Goal: Find contact information: Find contact information

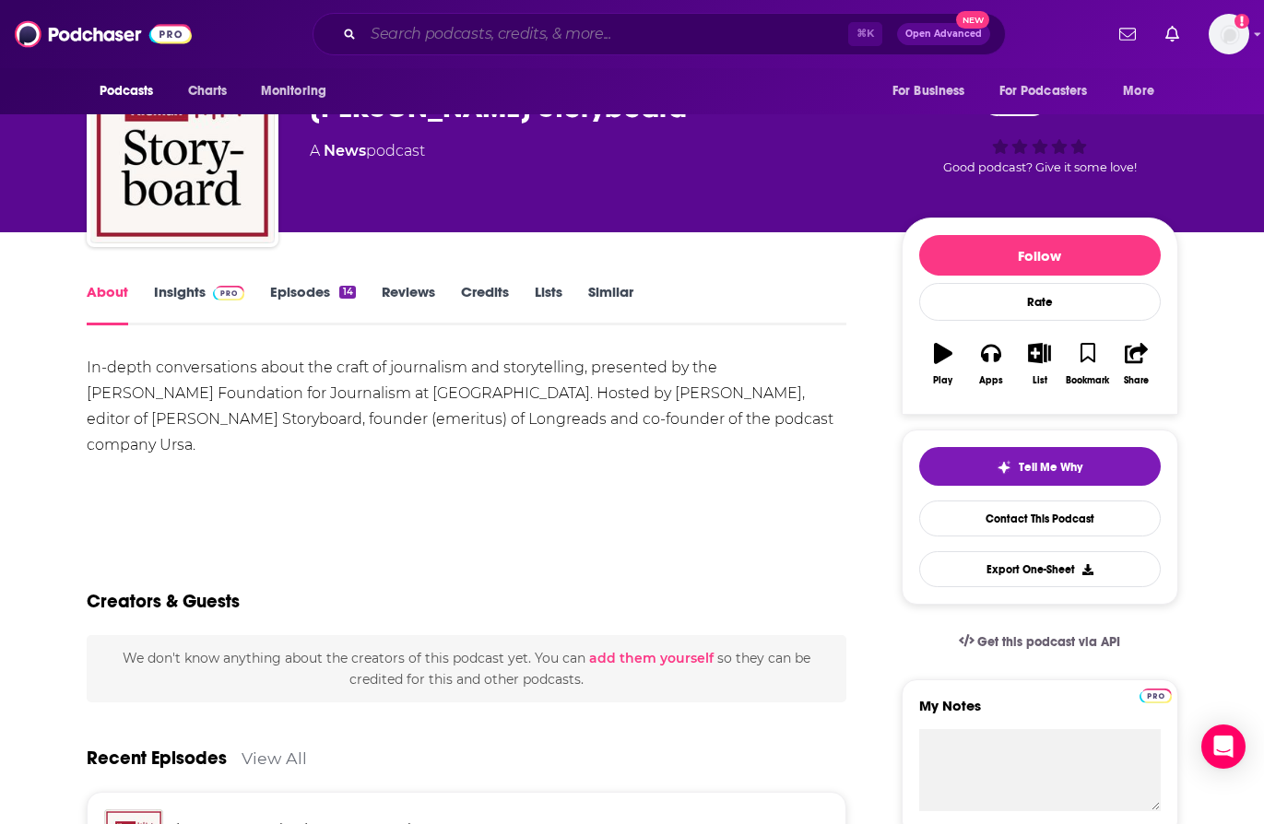
click at [448, 41] on input "Search podcasts, credits, & more..." at bounding box center [605, 34] width 485 height 30
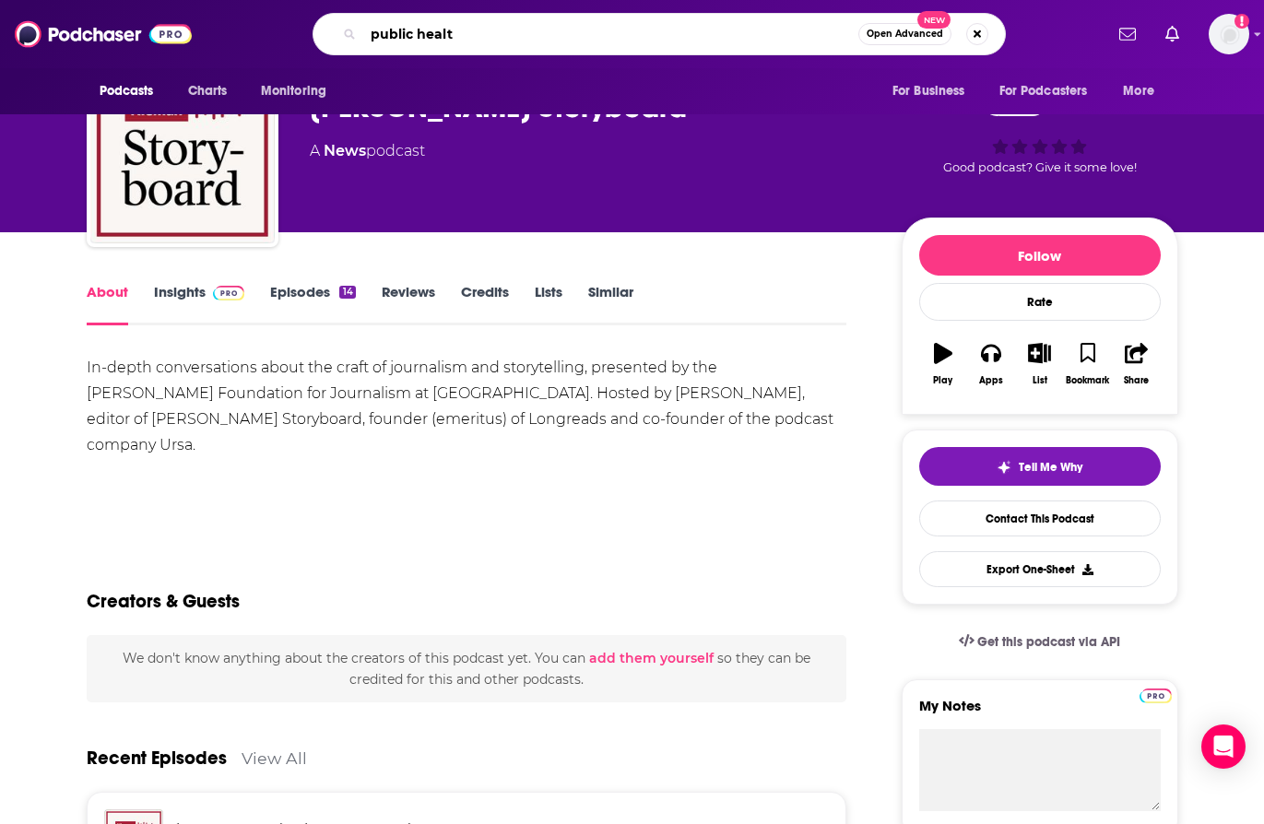
type input "public health"
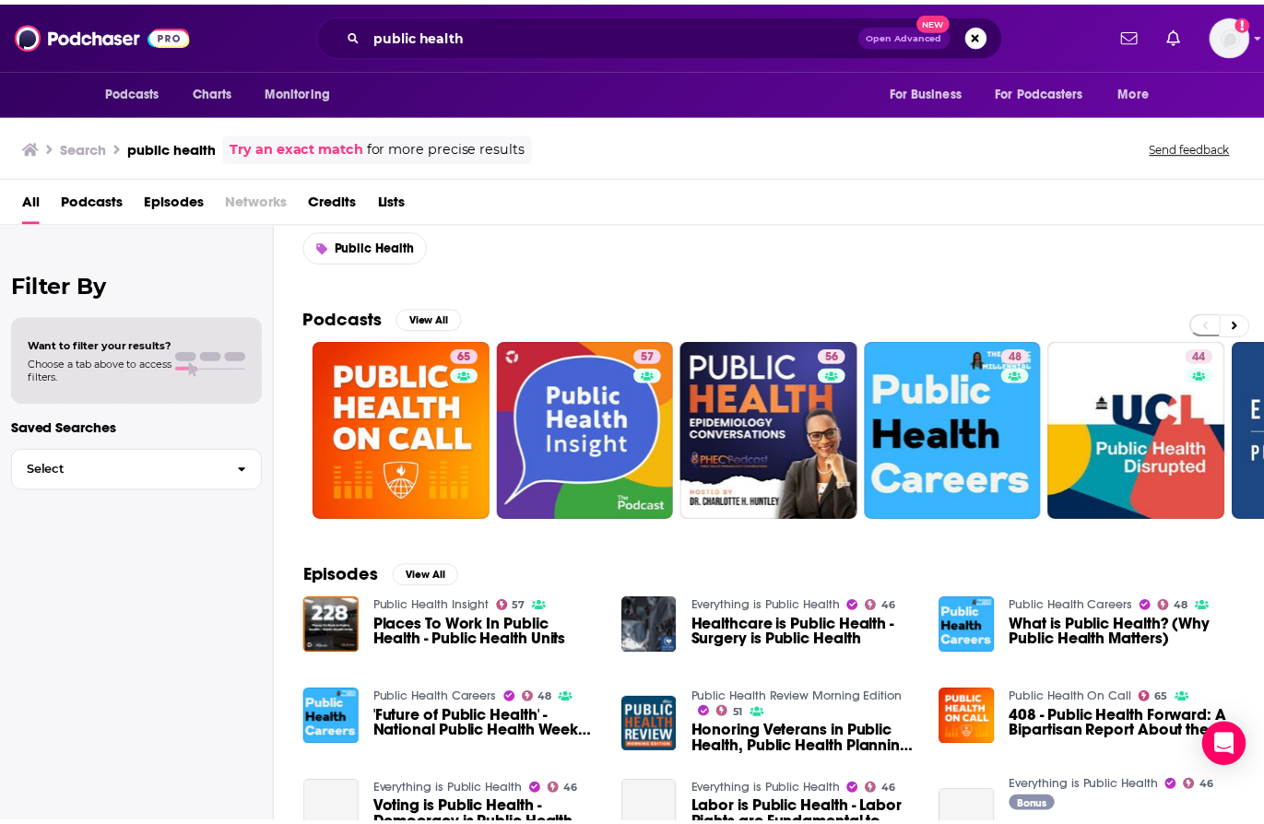
scroll to position [50, 0]
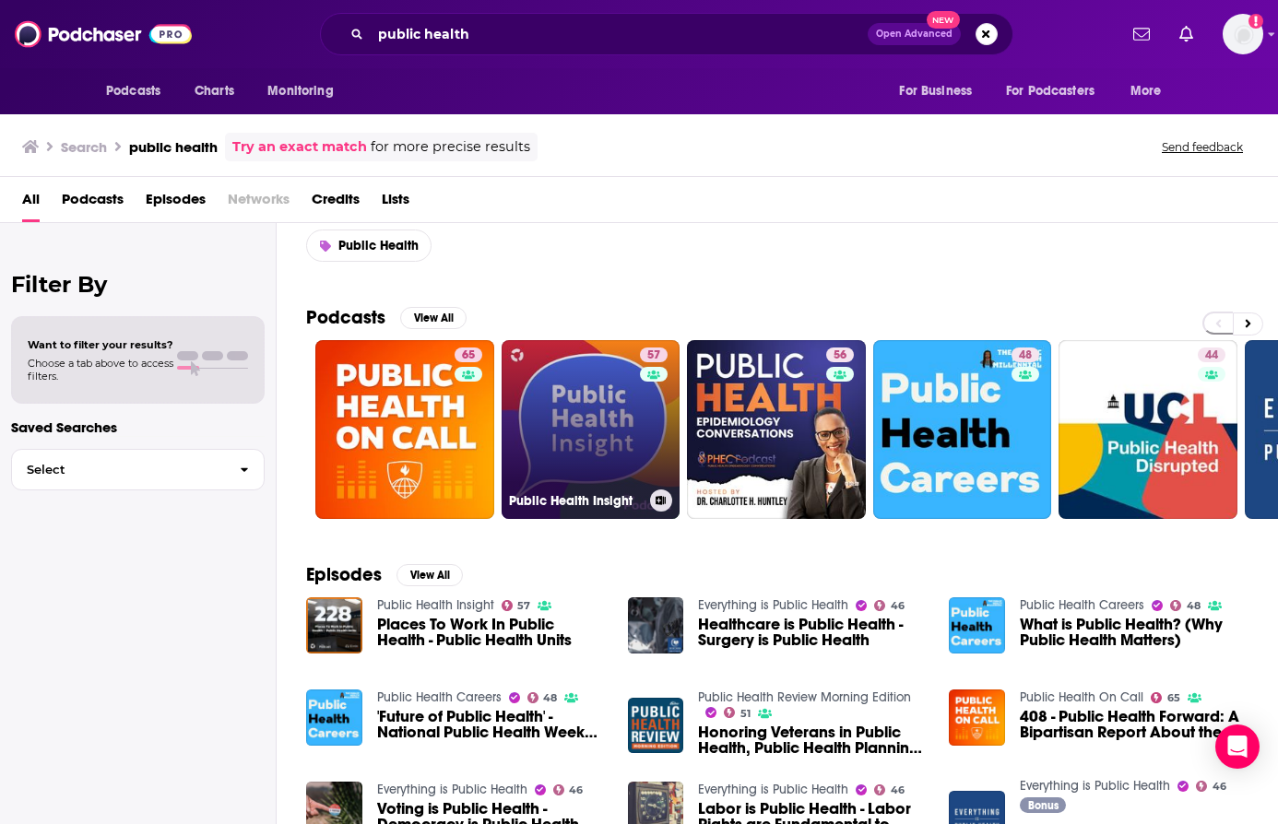
click at [598, 434] on link "57 Public Health Insight" at bounding box center [591, 429] width 179 height 179
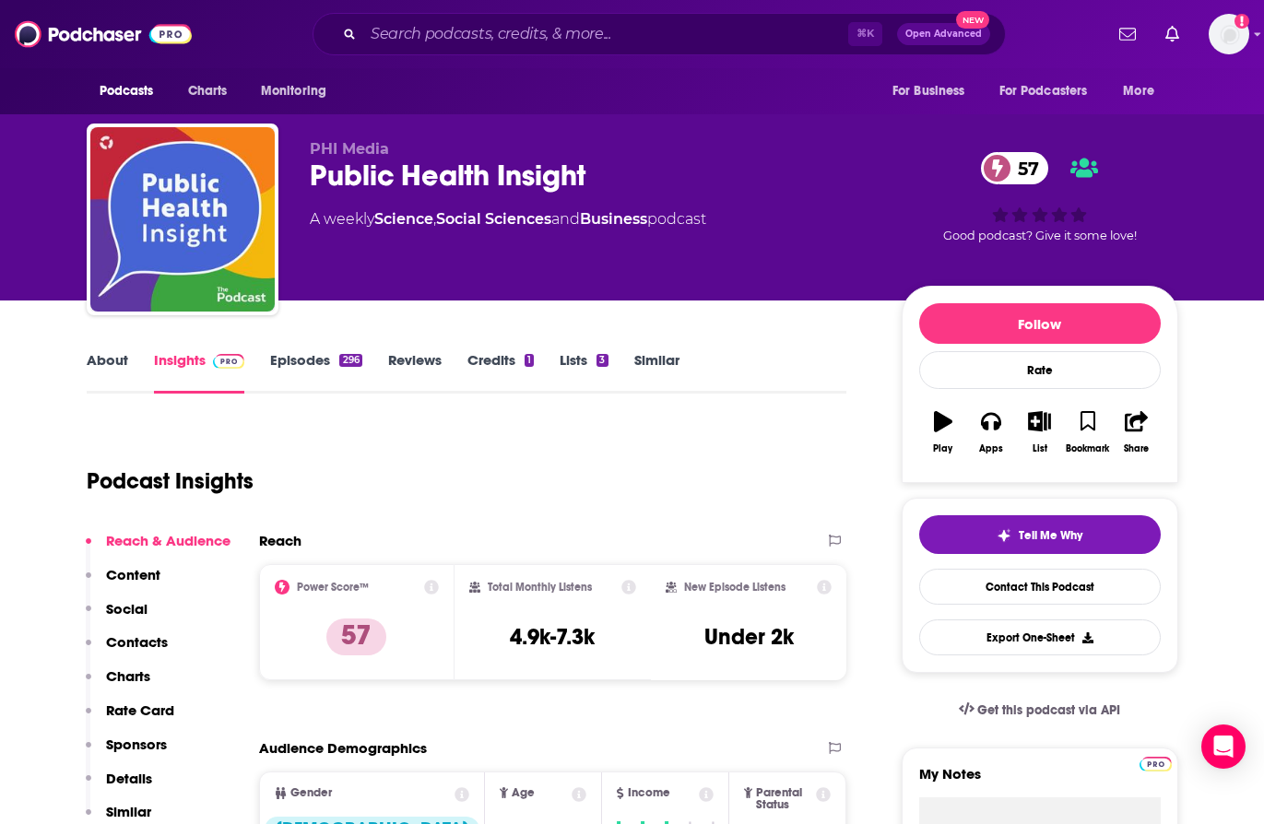
click at [299, 372] on link "Episodes 296" at bounding box center [315, 372] width 91 height 42
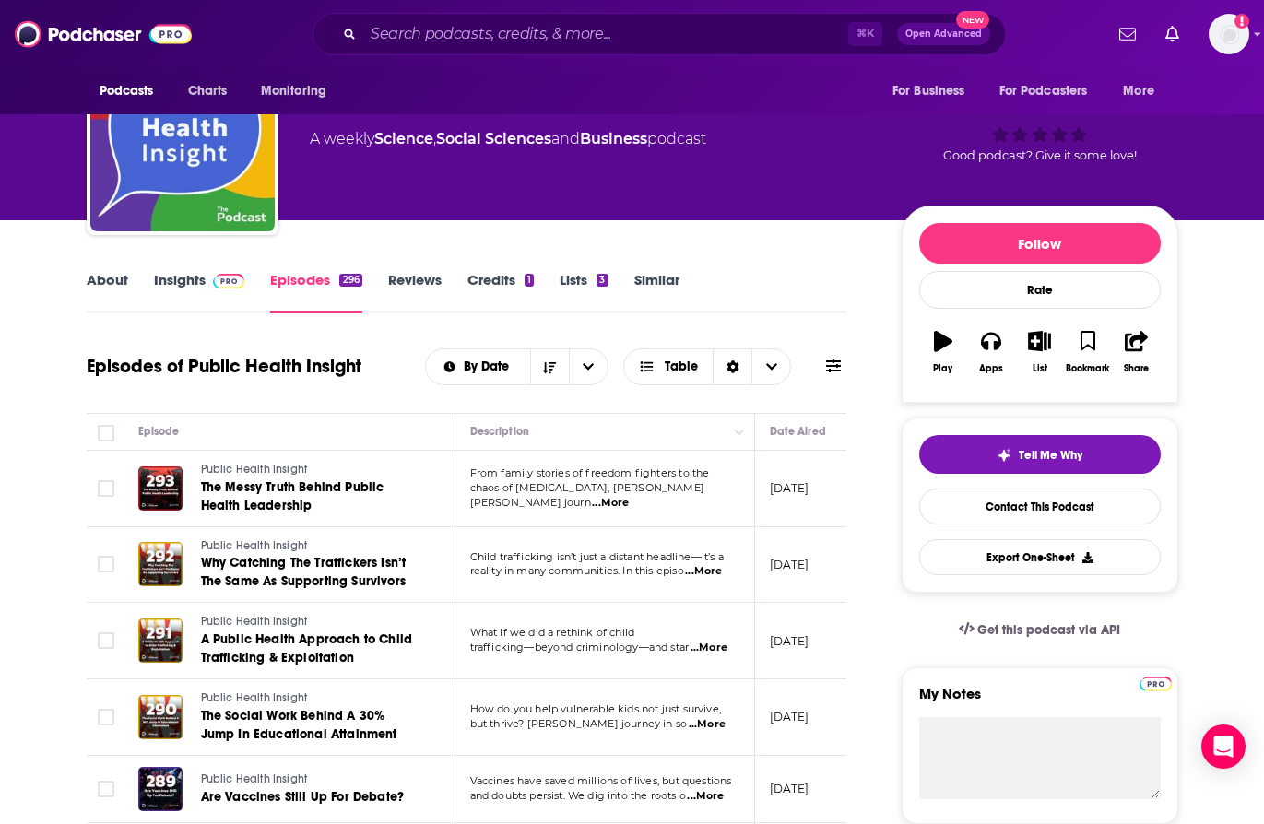
scroll to position [82, 0]
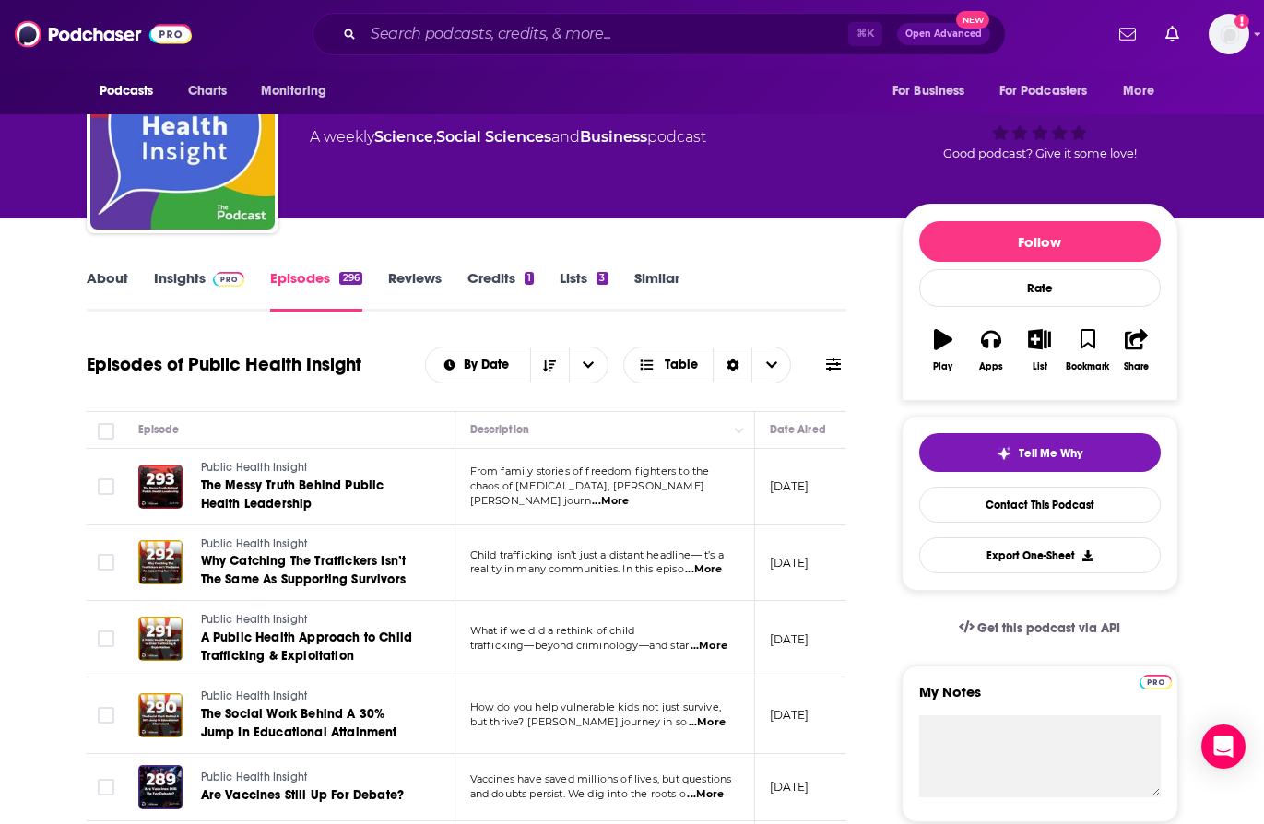
click at [629, 494] on span "...More" at bounding box center [610, 501] width 37 height 15
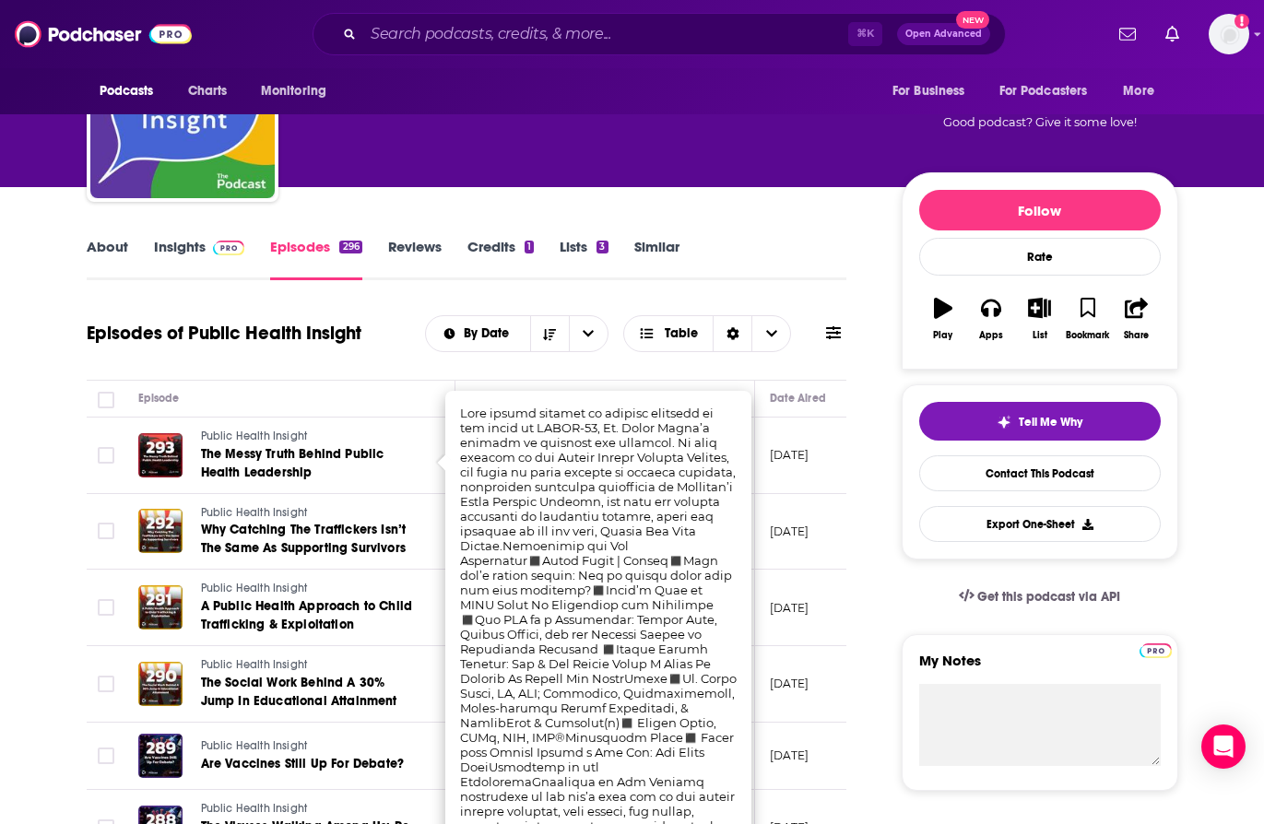
scroll to position [131, 0]
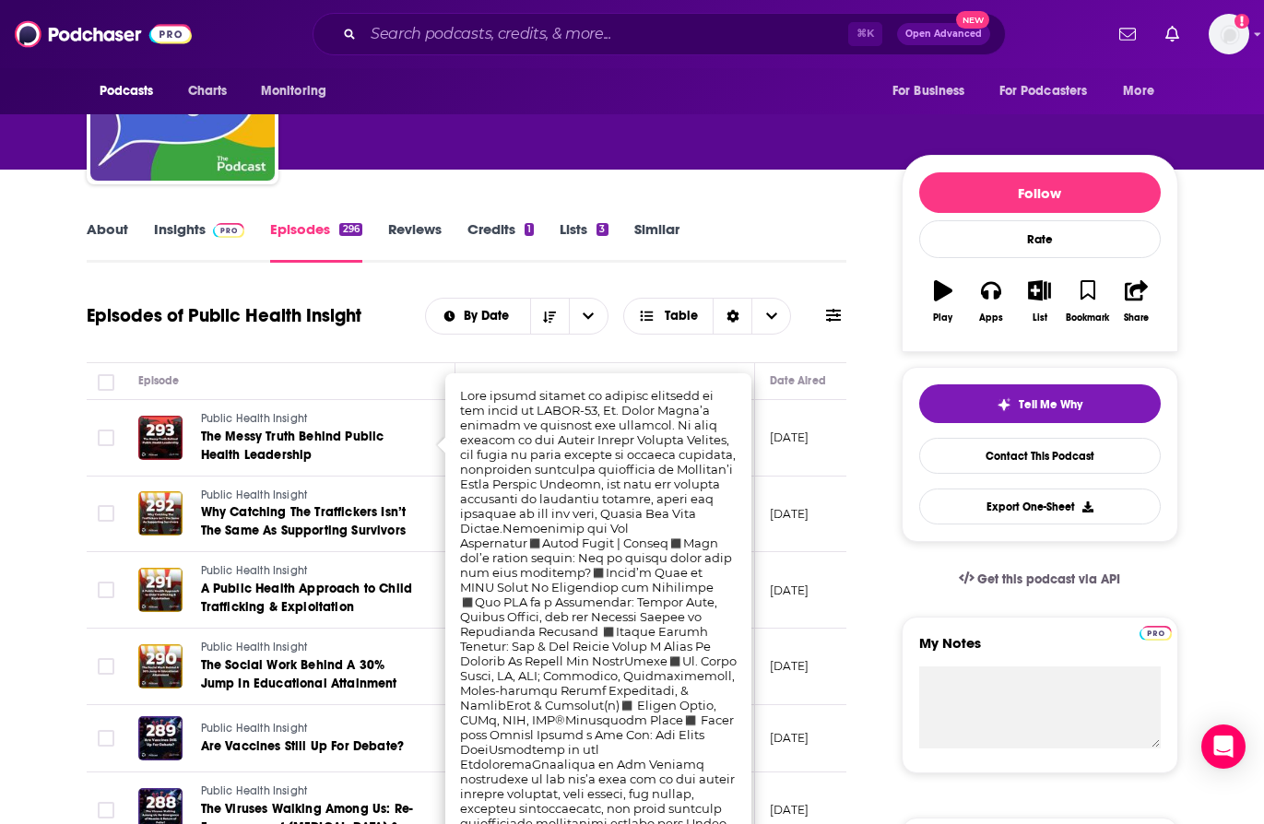
click at [326, 360] on div "Episodes of Public Health Insight By Date Table" at bounding box center [467, 327] width 761 height 71
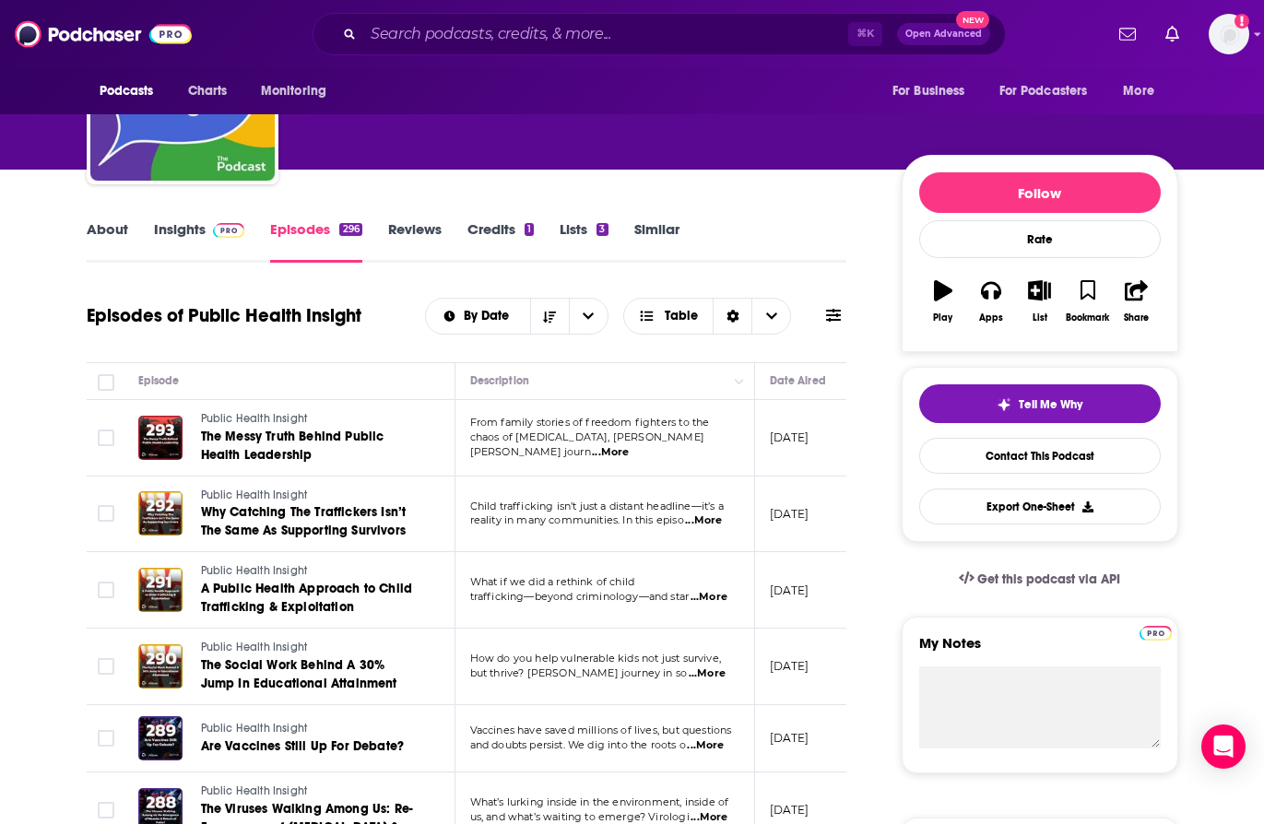
click at [107, 236] on link "About" at bounding box center [107, 241] width 41 height 42
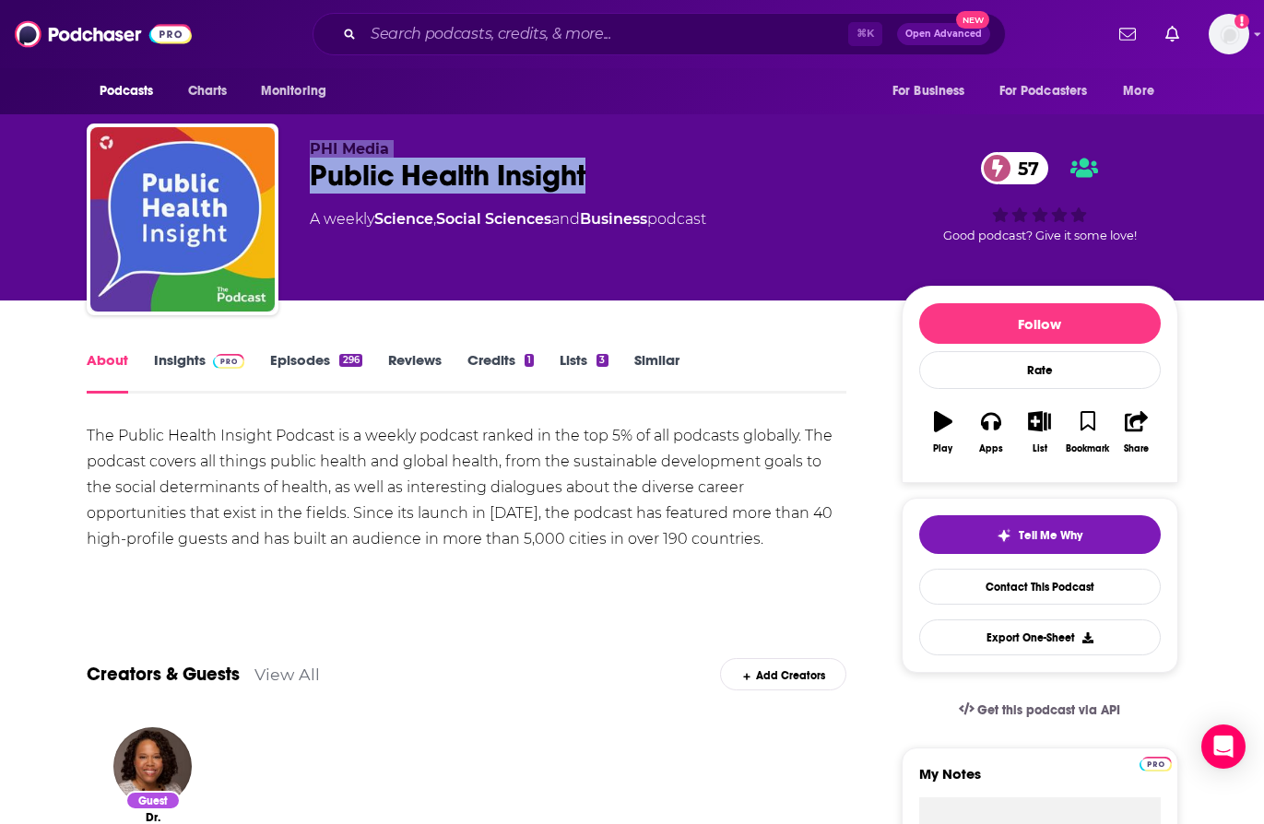
drag, startPoint x: 612, startPoint y: 173, endPoint x: 302, endPoint y: 148, distance: 311.7
click at [302, 148] on div "PHI Media Public Health Insight 57 A weekly Science , Social Sciences and Busin…" at bounding box center [633, 223] width 1092 height 199
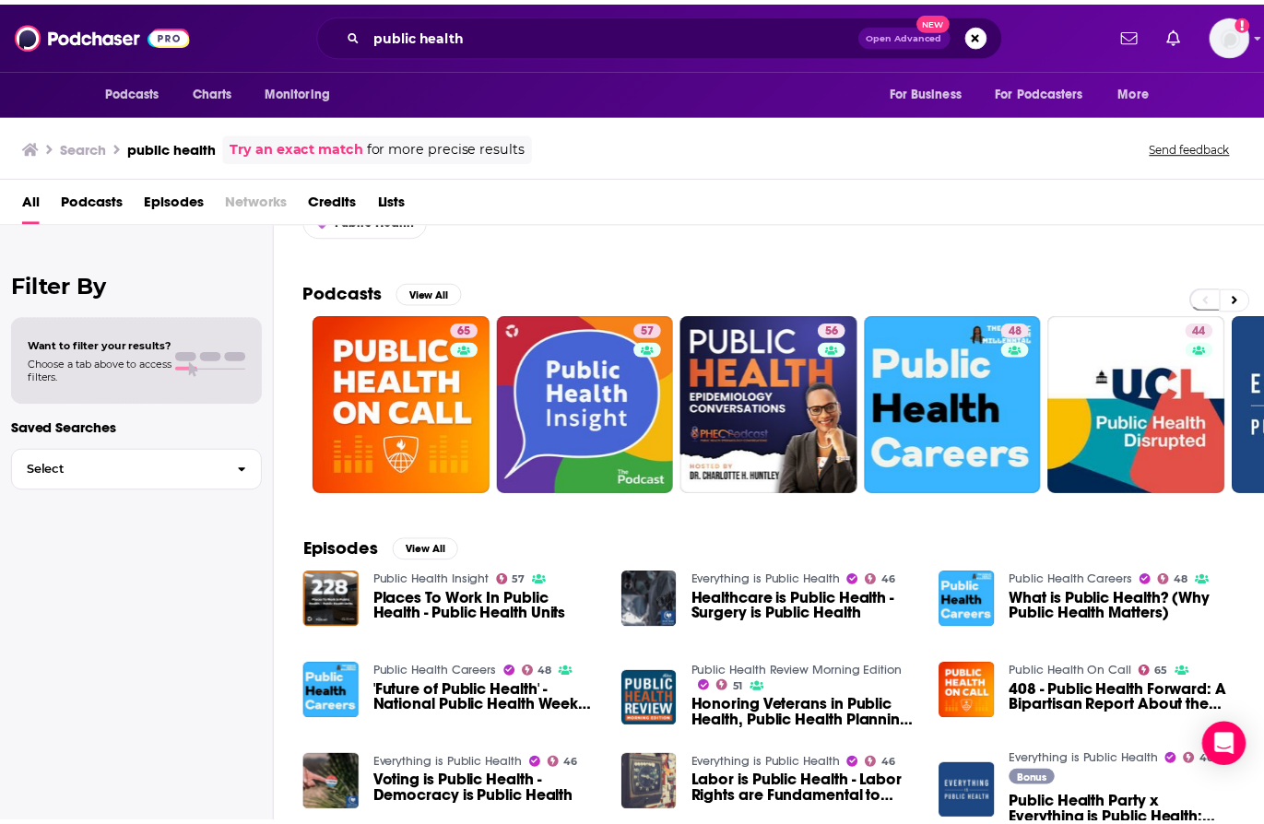
scroll to position [76, 0]
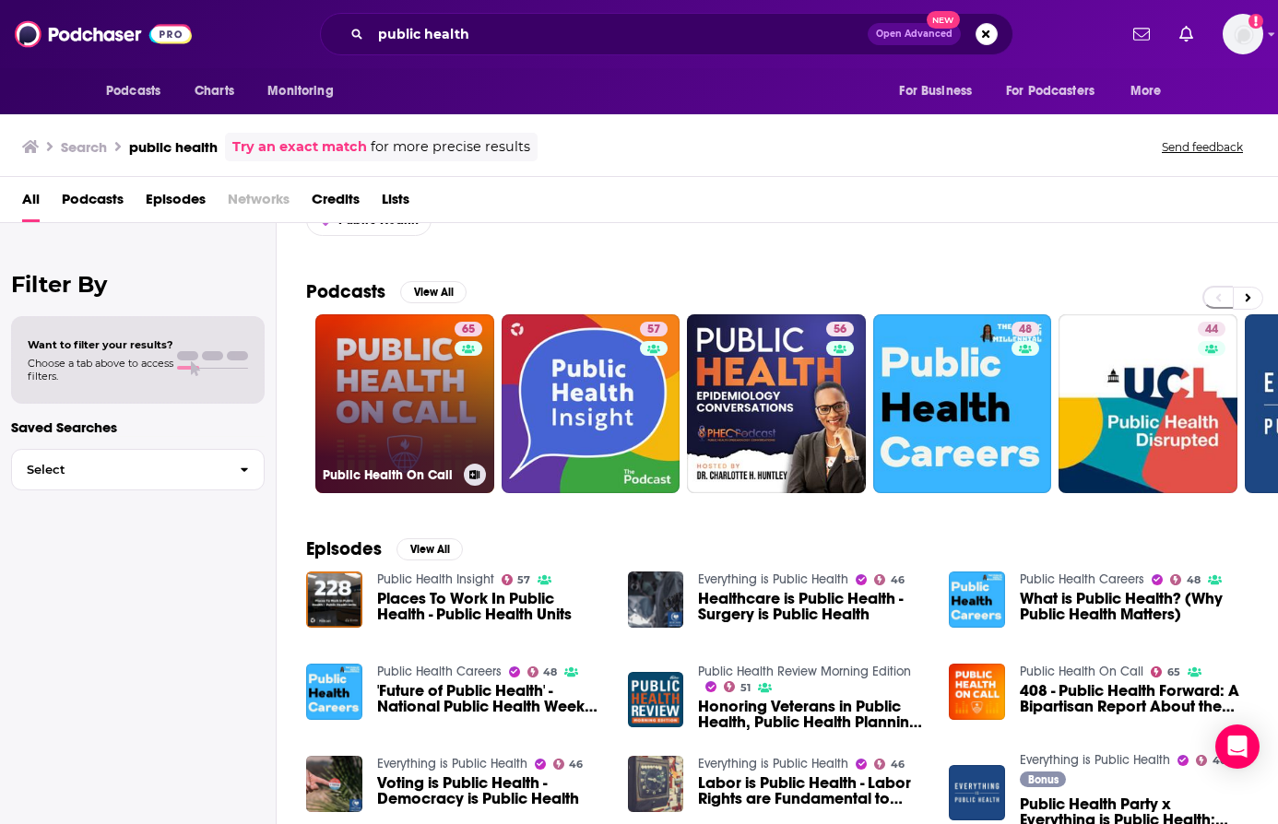
click at [424, 386] on link "65 Public Health On Call" at bounding box center [404, 403] width 179 height 179
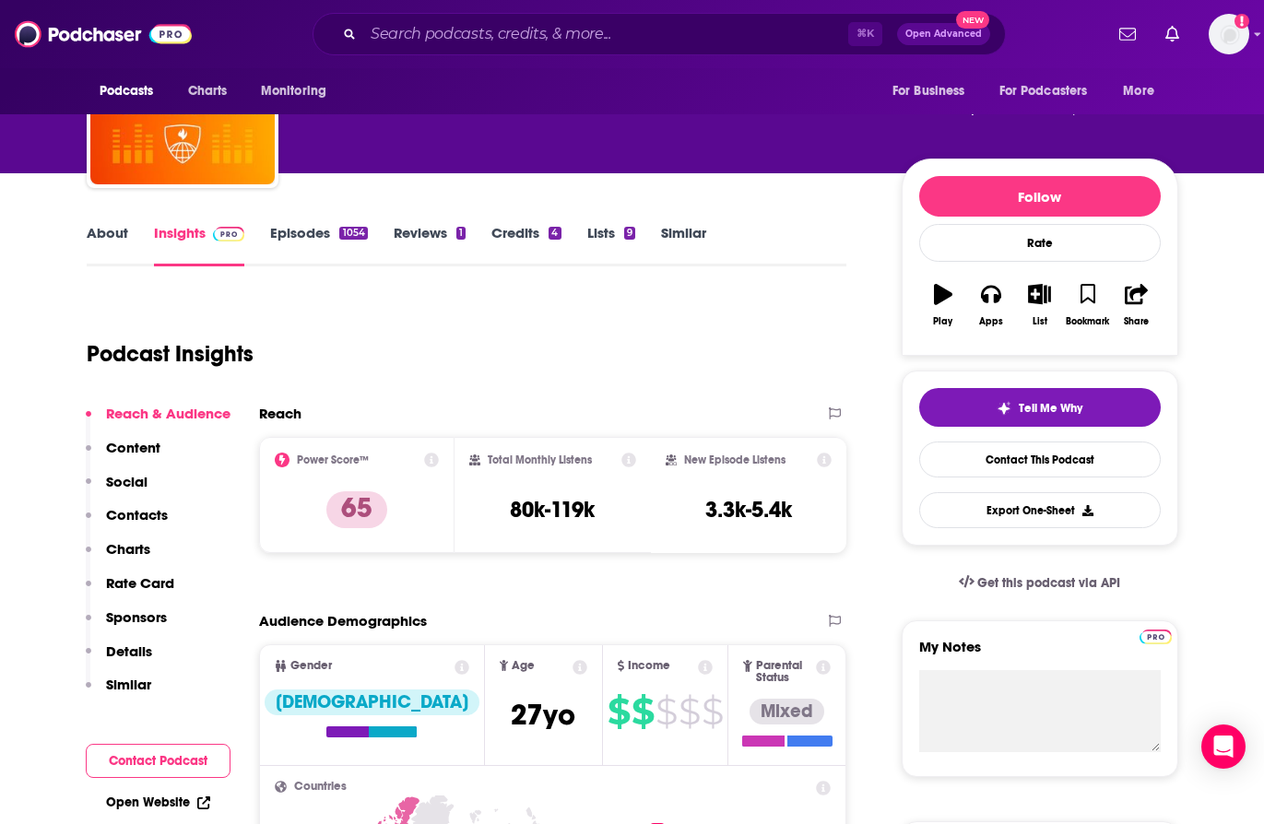
scroll to position [133, 0]
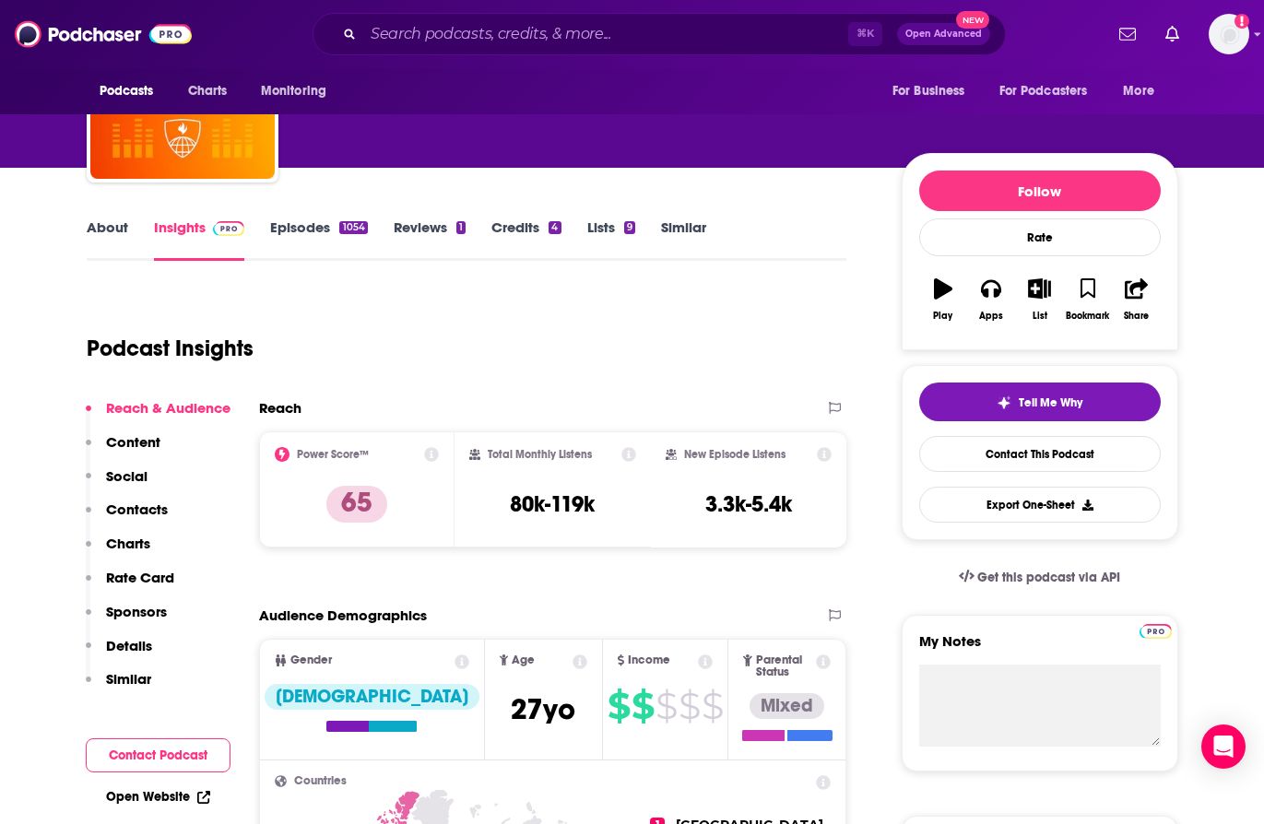
click at [287, 235] on link "Episodes 1054" at bounding box center [318, 240] width 97 height 42
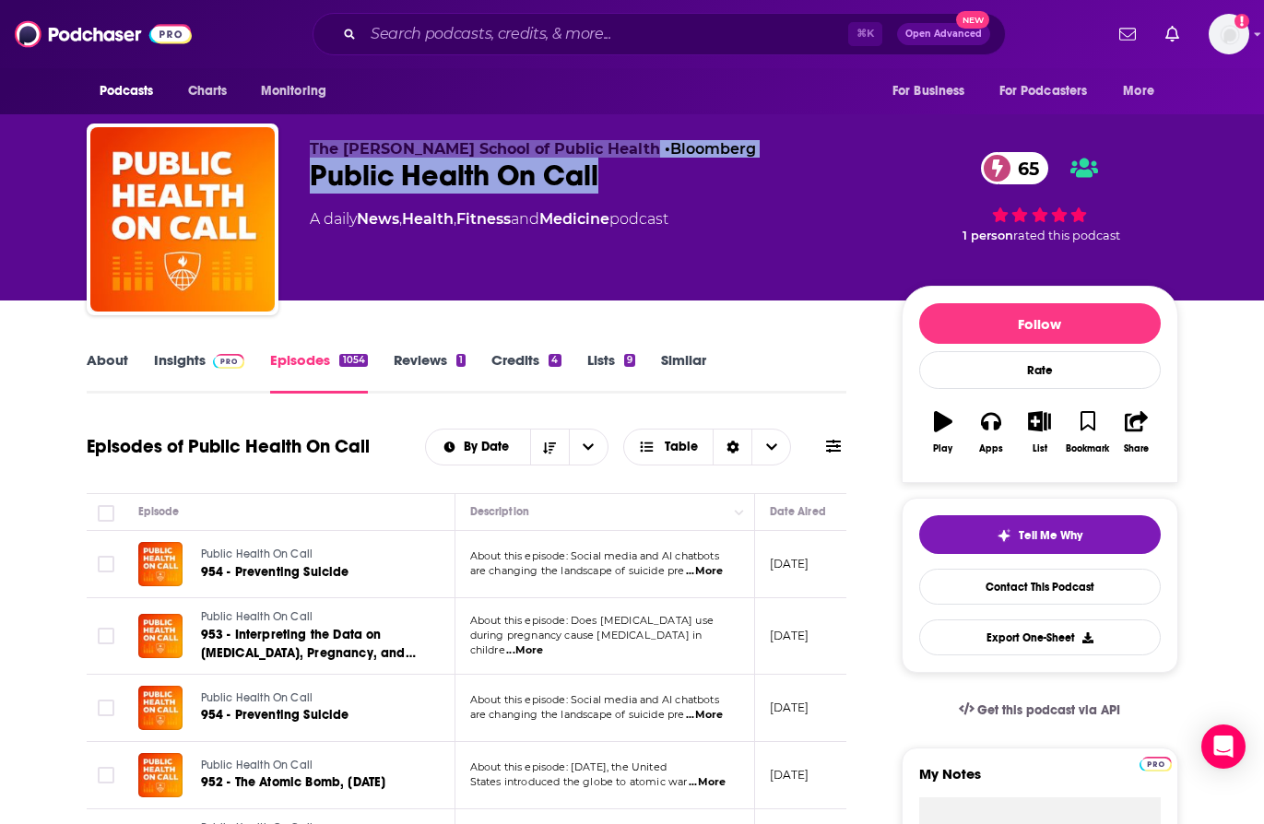
drag, startPoint x: 634, startPoint y: 187, endPoint x: 290, endPoint y: 145, distance: 346.5
click at [290, 145] on div "The [PERSON_NAME] School of Public Health • Bloomberg Public Health On Call 65 …" at bounding box center [633, 223] width 1092 height 199
copy div "The [PERSON_NAME] School of Public Health • Bloomberg Public Health On Call"
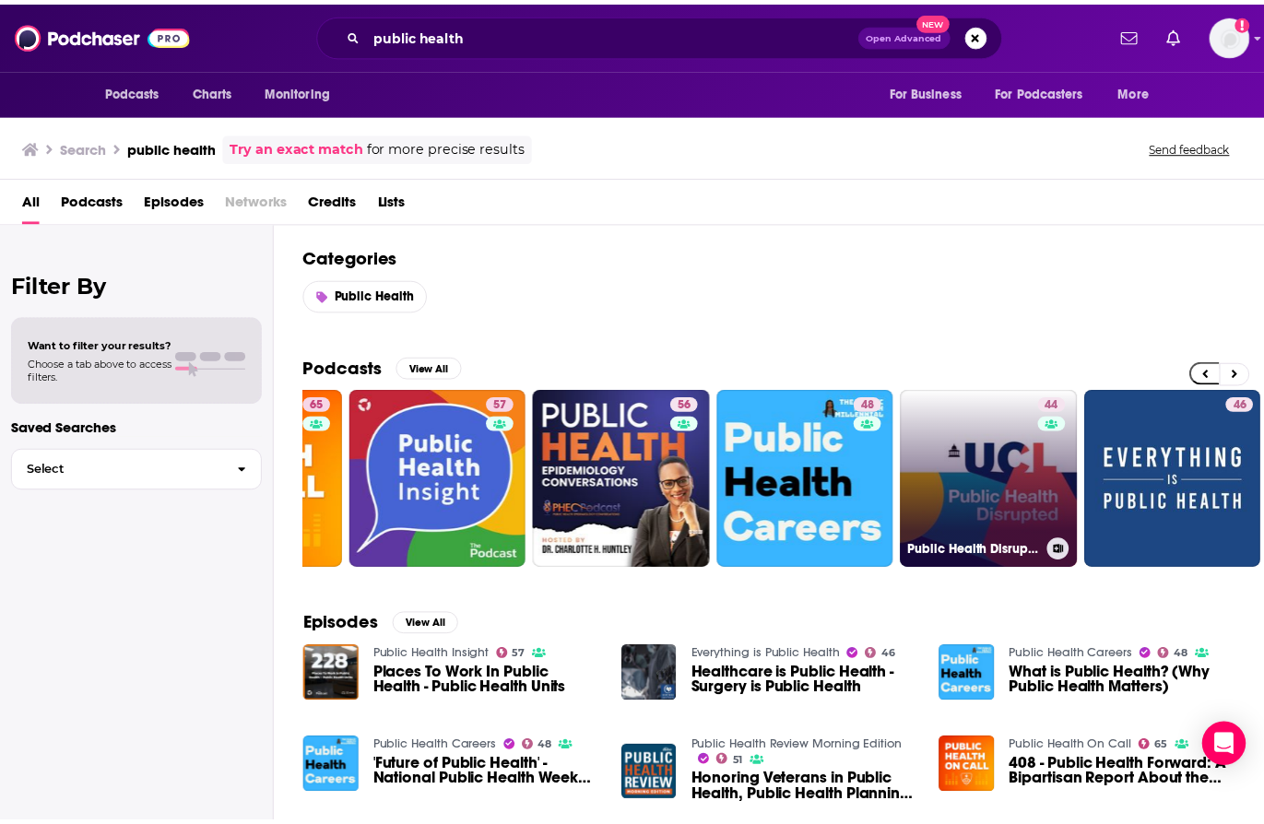
scroll to position [0, 155]
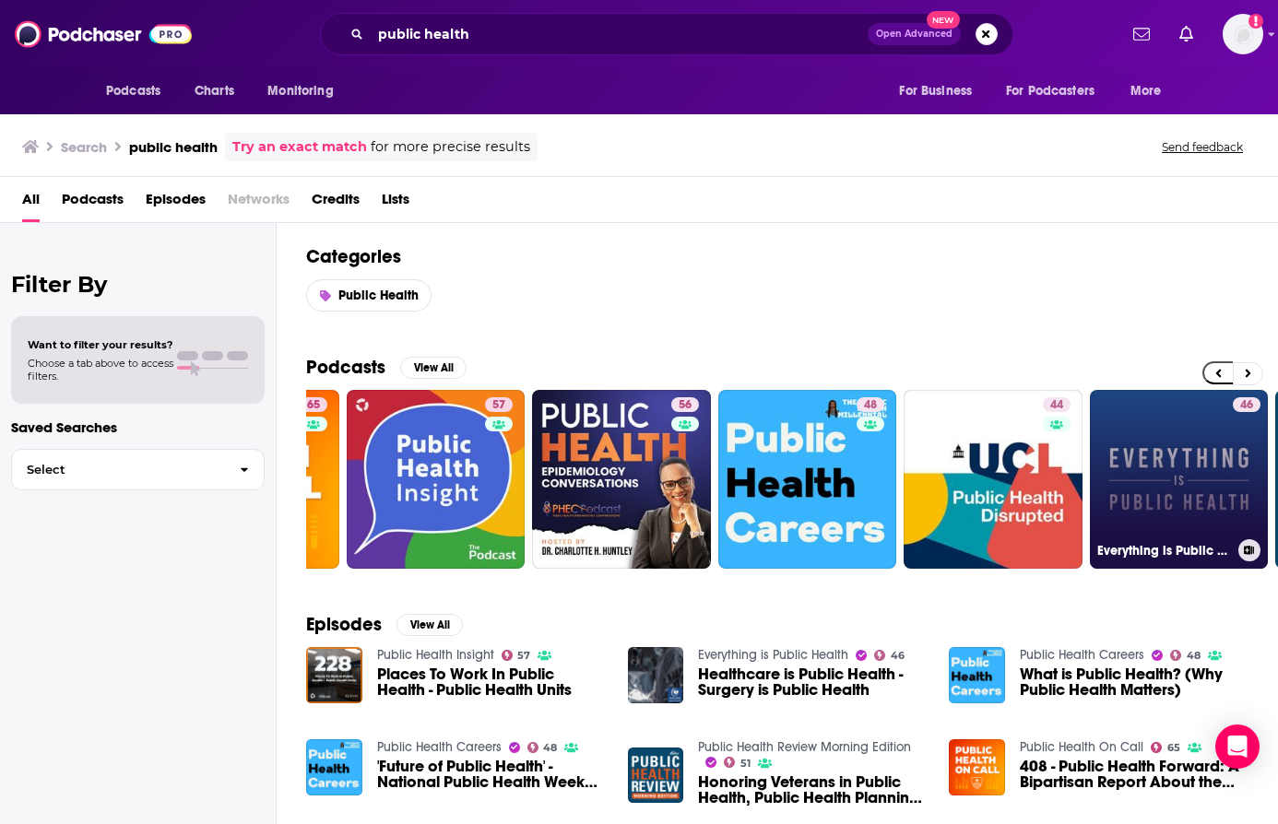
click at [1224, 467] on link "46 Everything is Public Health" at bounding box center [1179, 479] width 179 height 179
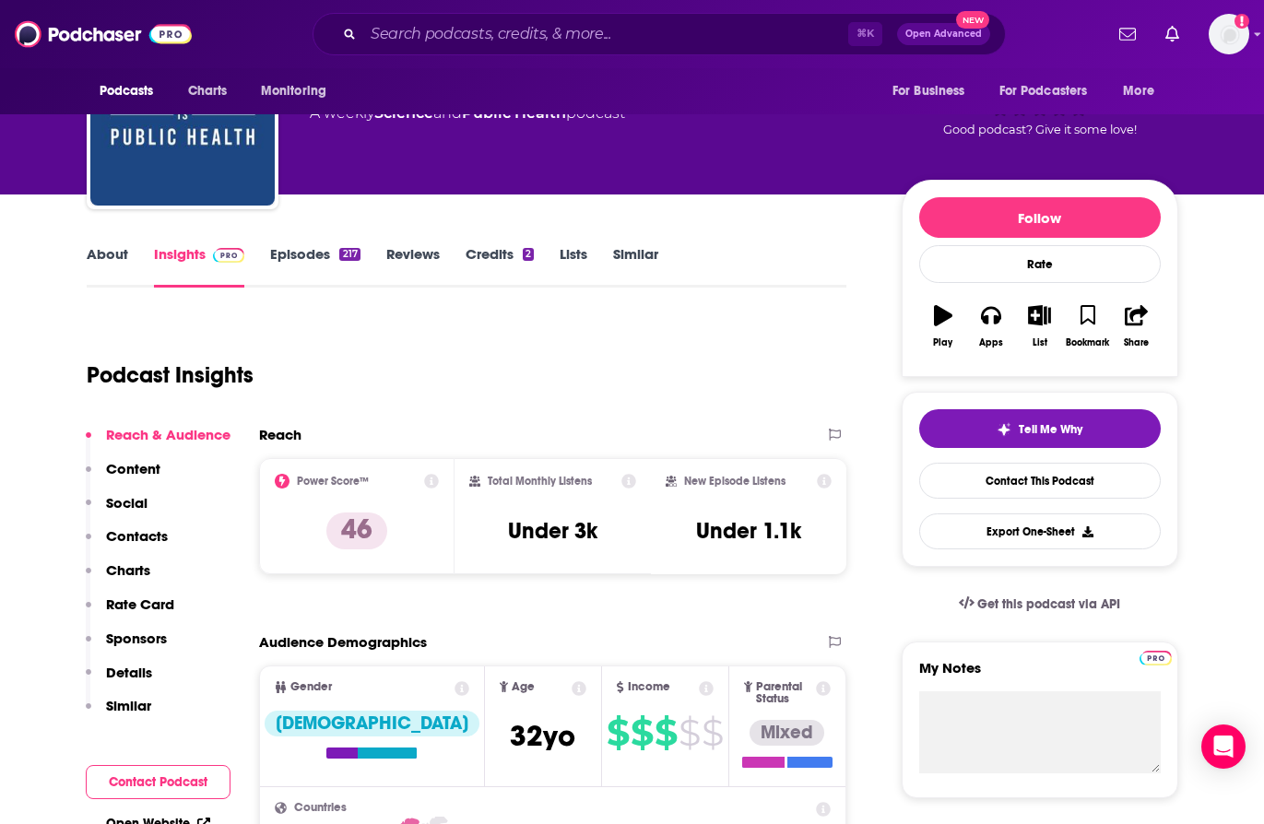
scroll to position [102, 0]
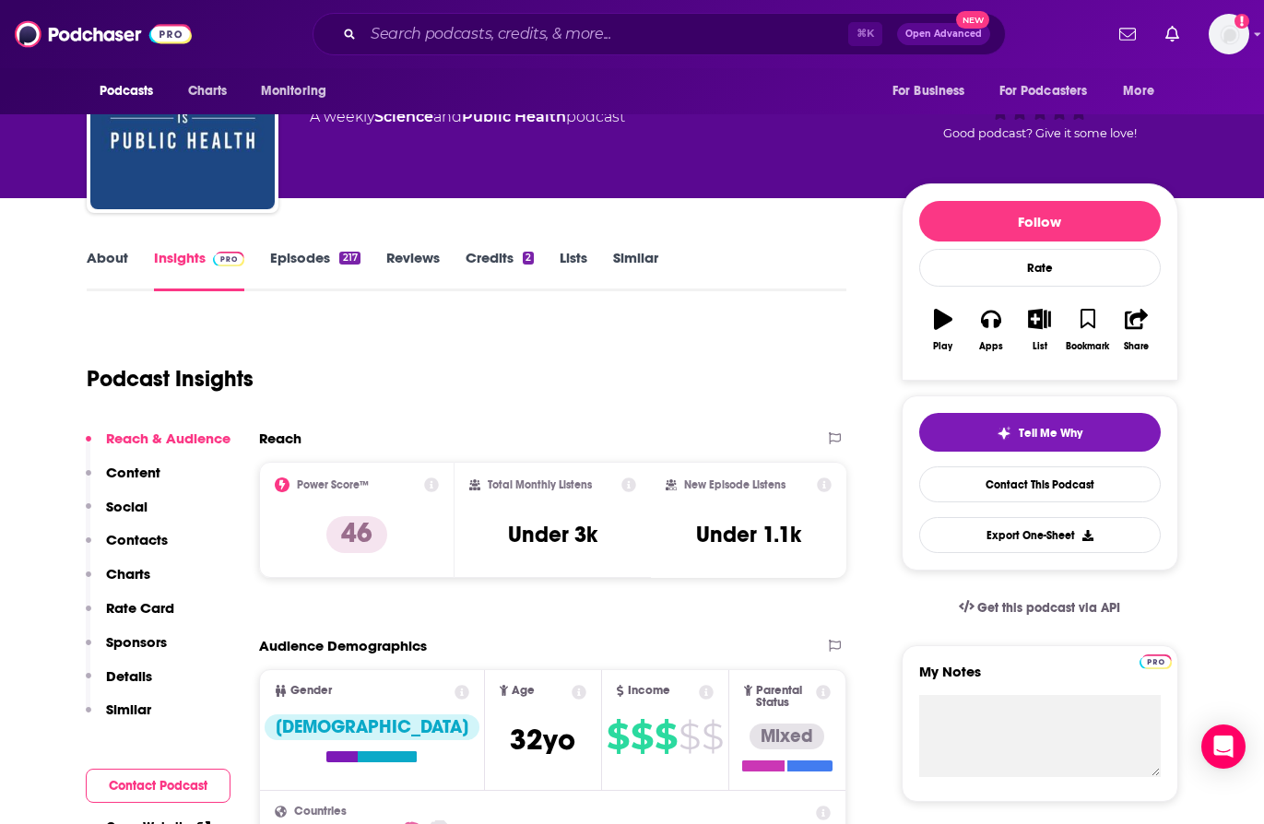
click at [295, 267] on link "Episodes 217" at bounding box center [314, 270] width 89 height 42
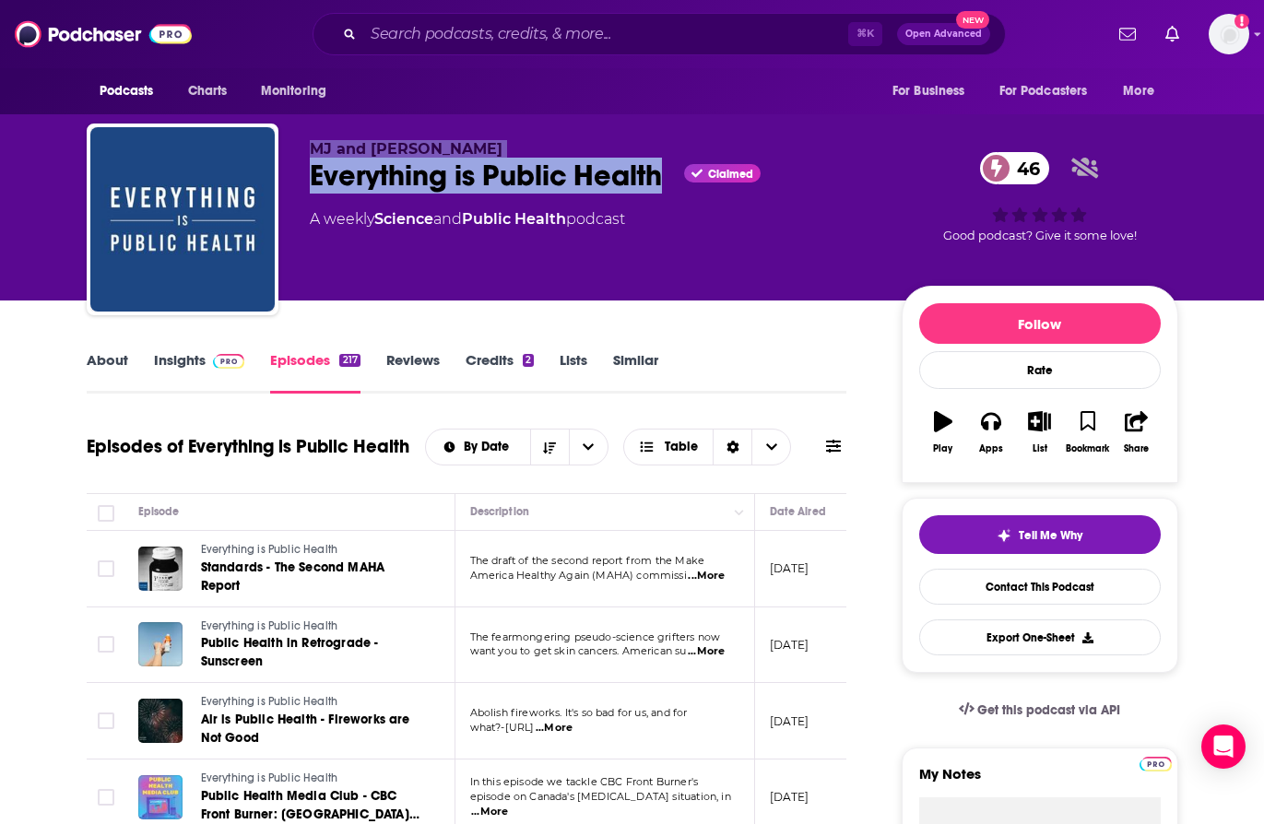
drag, startPoint x: 678, startPoint y: 181, endPoint x: 290, endPoint y: 158, distance: 387.9
click at [290, 158] on div "MJ and [PERSON_NAME] Everything is Public Health Claimed 46 A weekly Science an…" at bounding box center [633, 223] width 1092 height 199
copy div "MJ and [PERSON_NAME] Everything is Public Health"
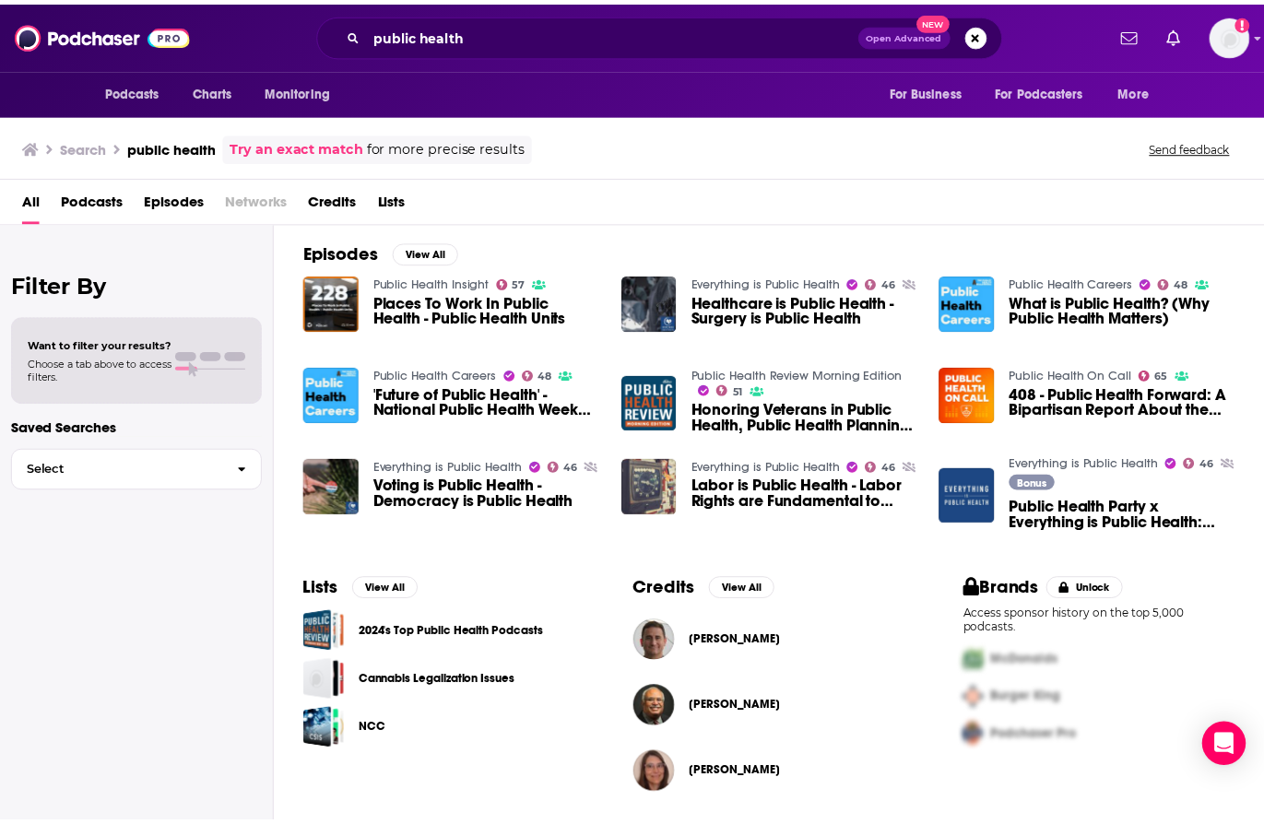
scroll to position [375, 0]
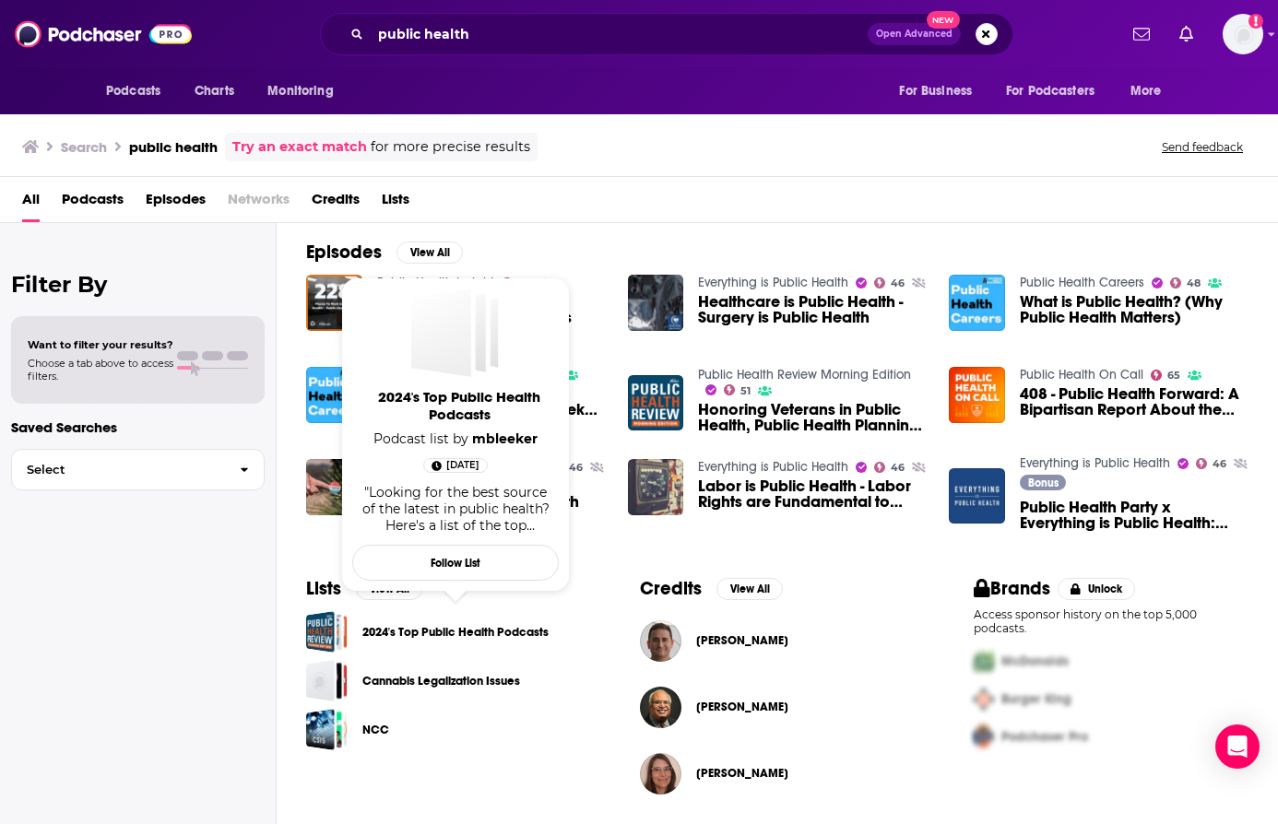
click at [494, 636] on link "2024's Top Public Health Podcasts" at bounding box center [455, 632] width 186 height 20
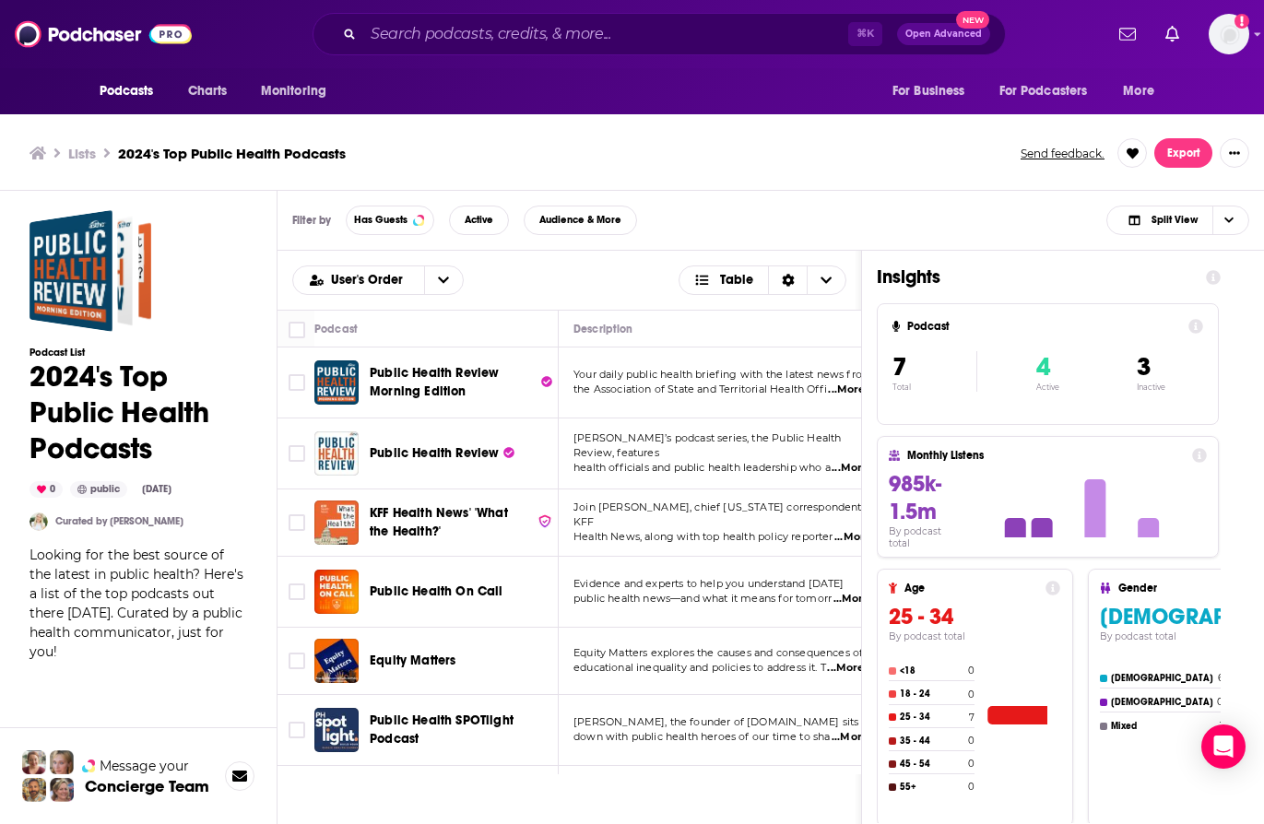
click at [413, 384] on span "Public Health Review Morning Edition" at bounding box center [434, 382] width 129 height 34
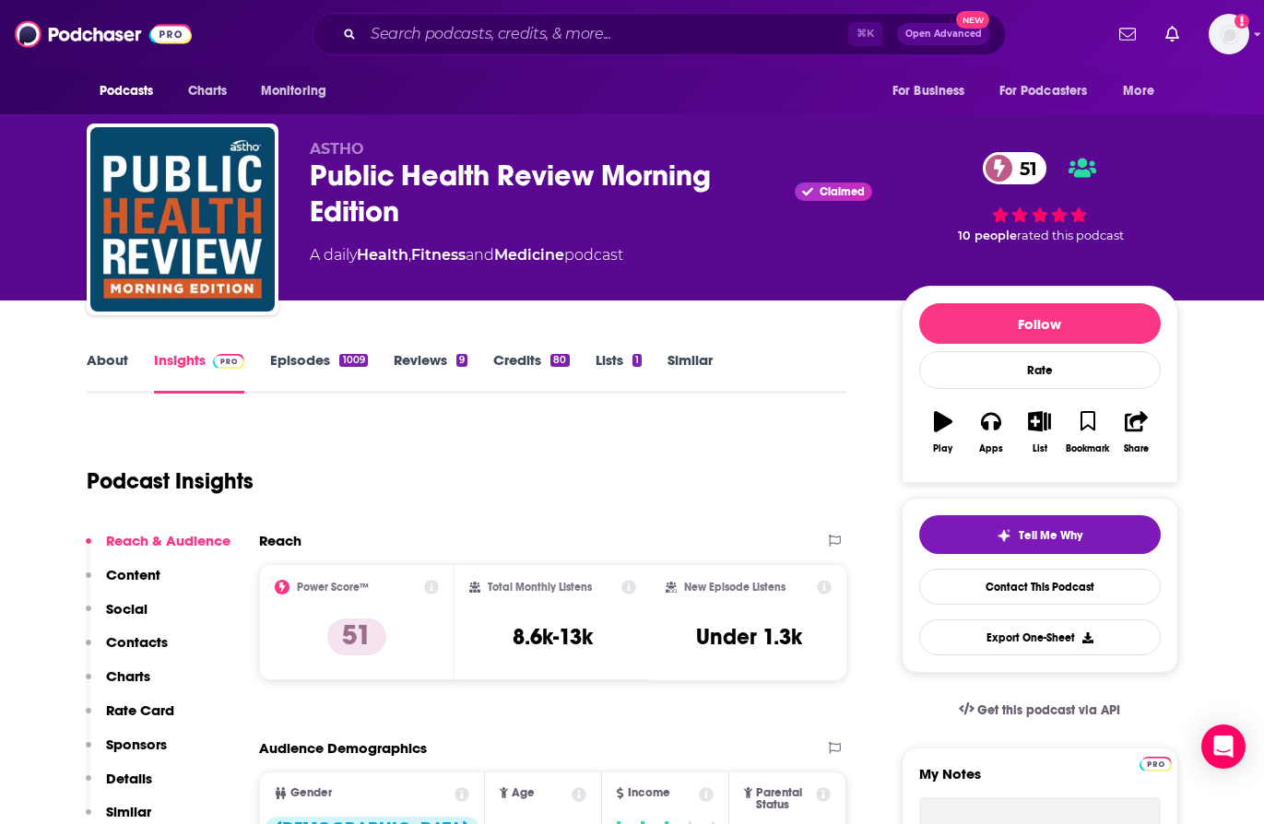
click at [315, 365] on link "Episodes 1009" at bounding box center [318, 372] width 97 height 42
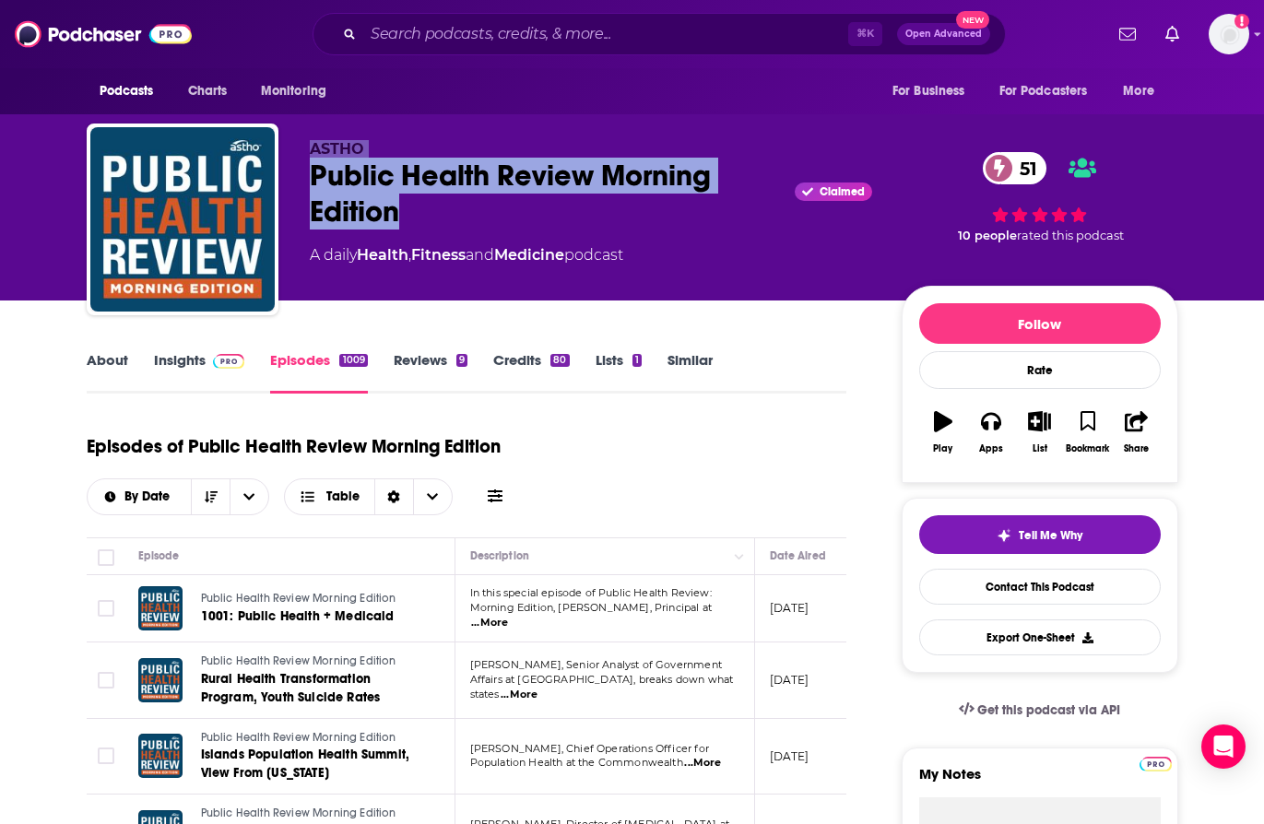
drag, startPoint x: 437, startPoint y: 231, endPoint x: 298, endPoint y: 149, distance: 161.1
click at [298, 149] on div "ASTHO Public Health Review Morning Edition Claimed 51 A daily Health , Fitness …" at bounding box center [633, 223] width 1092 height 199
copy div "ASTHO Public Health Review Morning Edition"
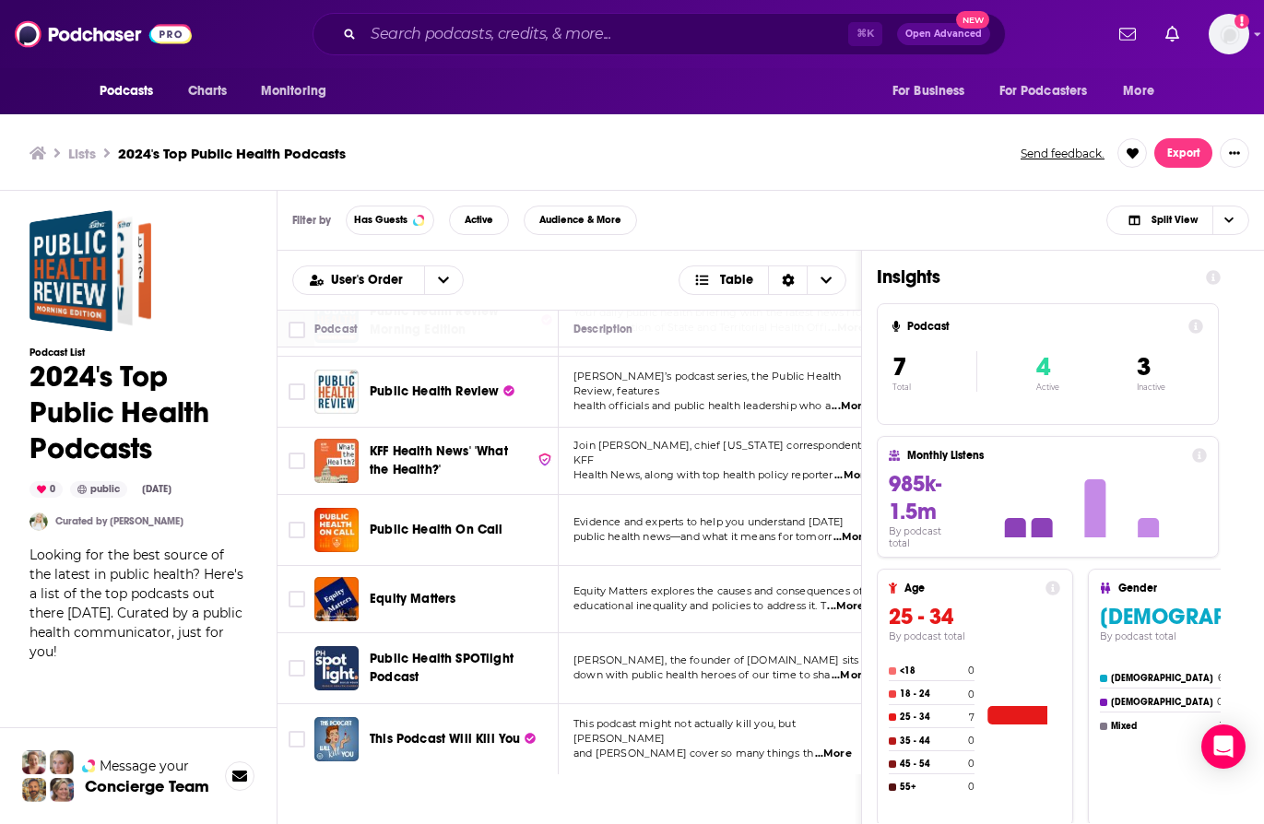
scroll to position [76, 0]
click at [452, 731] on span "This Podcast Will Kill You" at bounding box center [445, 739] width 150 height 16
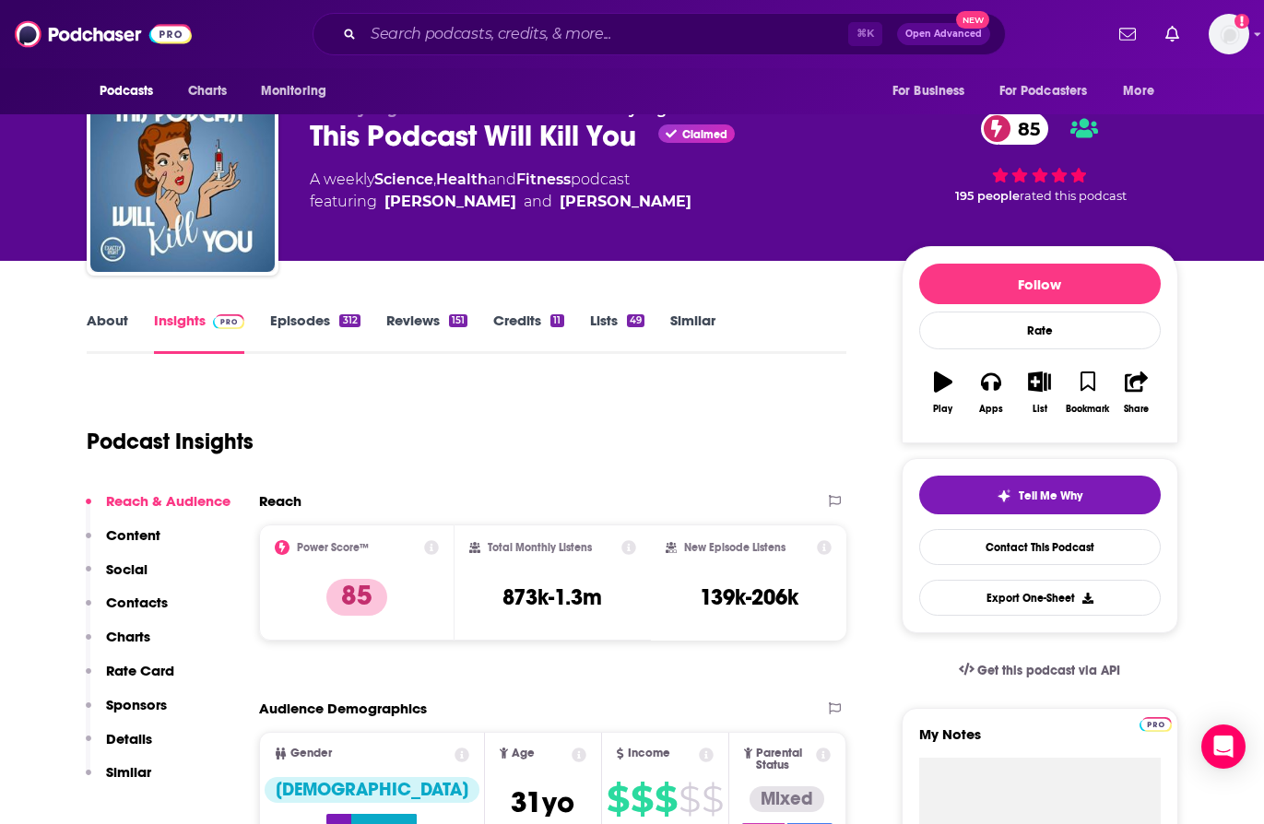
scroll to position [41, 0]
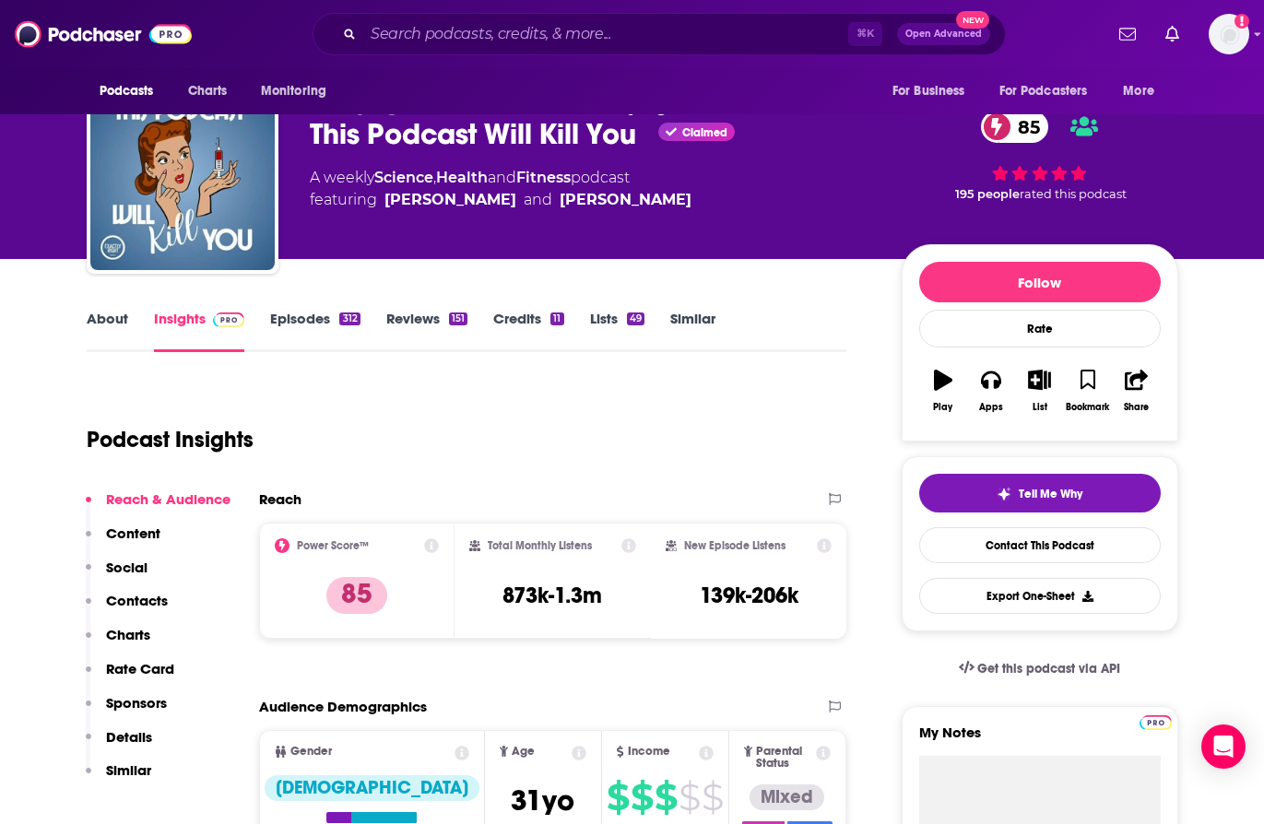
click at [319, 324] on link "Episodes 312" at bounding box center [314, 331] width 89 height 42
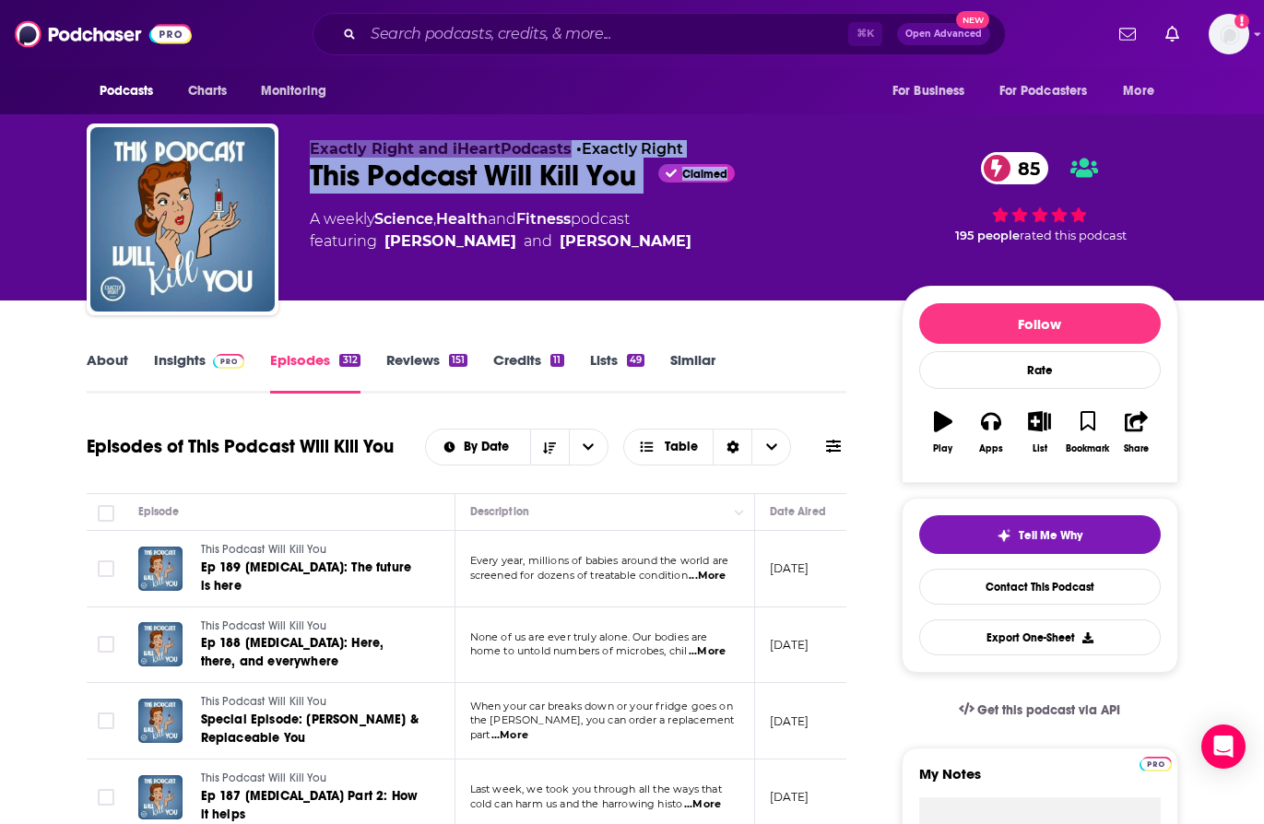
drag, startPoint x: 572, startPoint y: 198, endPoint x: 277, endPoint y: 151, distance: 298.8
click at [277, 151] on div "Exactly Right and iHeartPodcasts • Exactly Right This Podcast Will Kill You Cla…" at bounding box center [633, 223] width 1092 height 199
copy div "Exactly Right and iHeartPodcasts • Exactly Right This Podcast Will Kill You Cla…"
click at [185, 361] on link "Insights" at bounding box center [199, 372] width 91 height 42
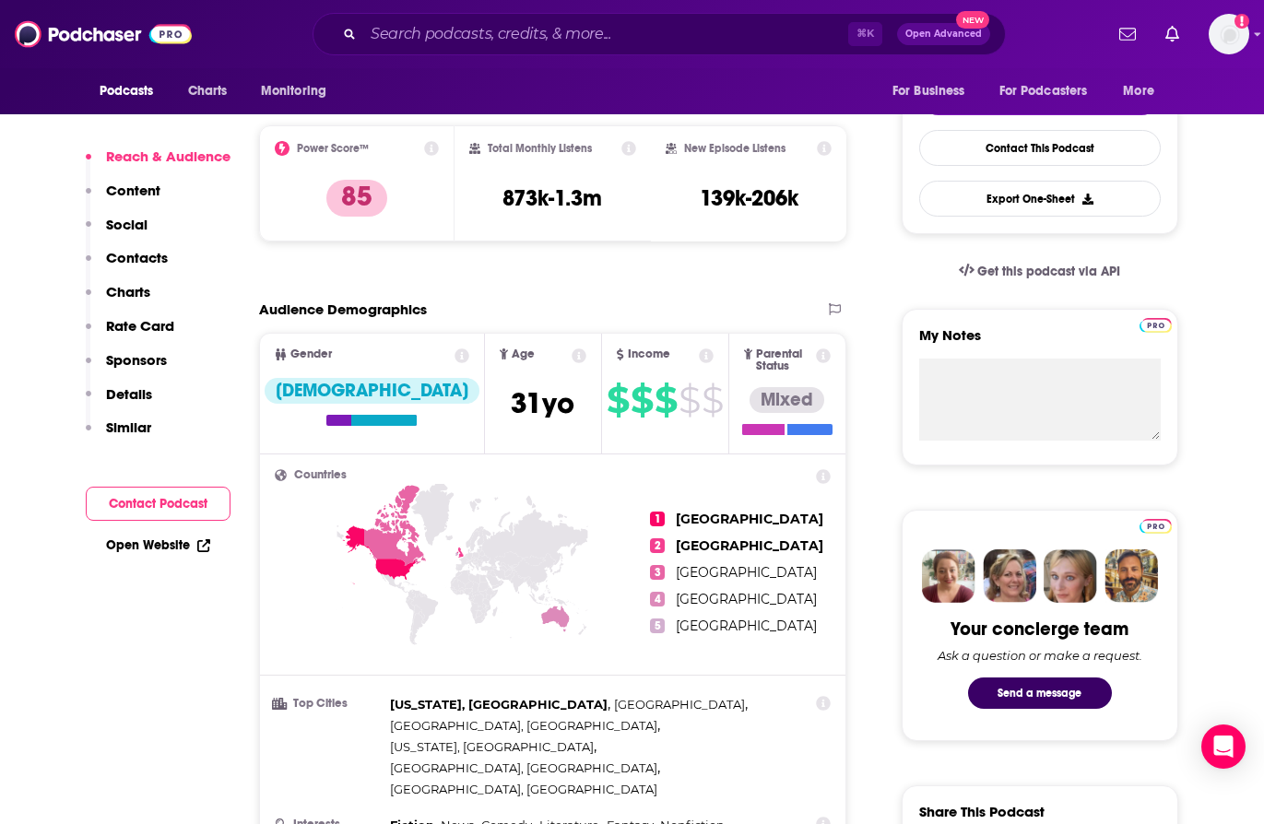
scroll to position [441, 0]
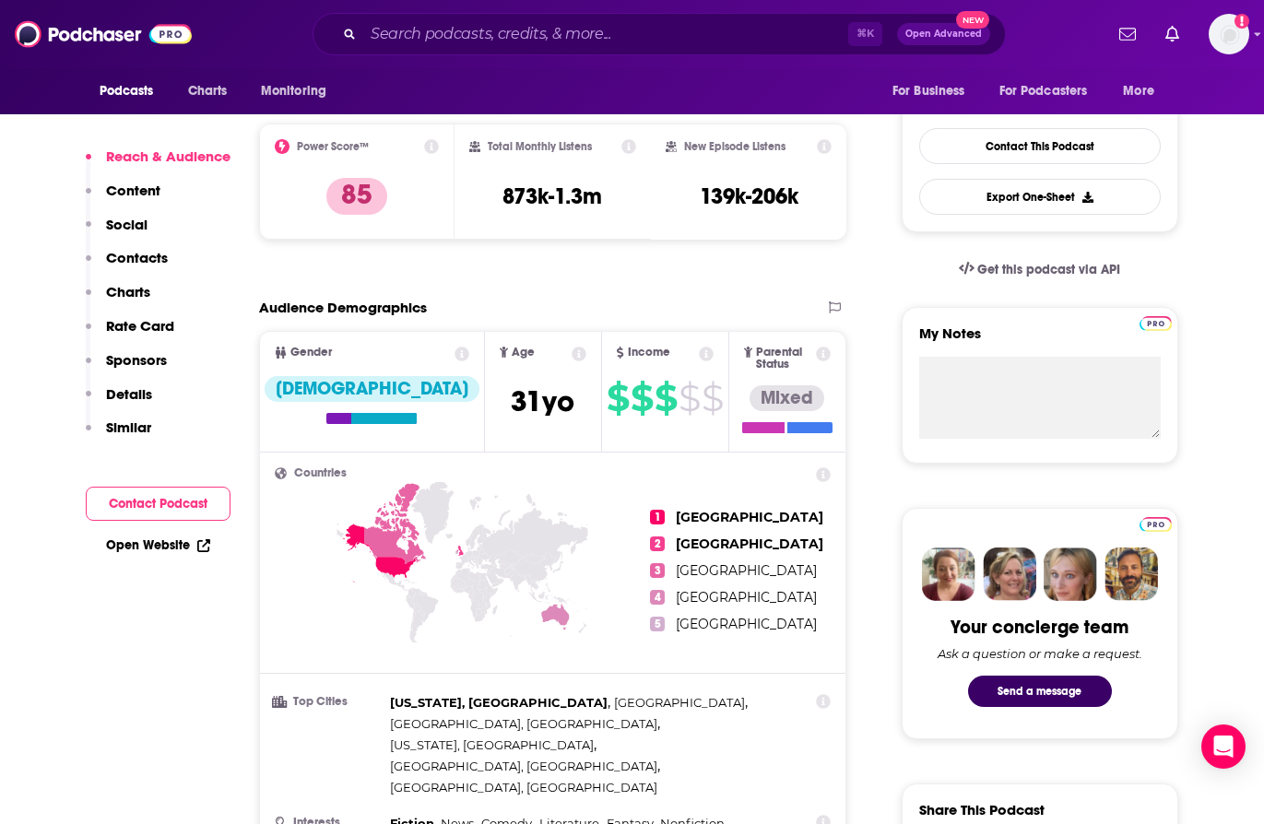
click at [148, 265] on p "Contacts" at bounding box center [137, 258] width 62 height 18
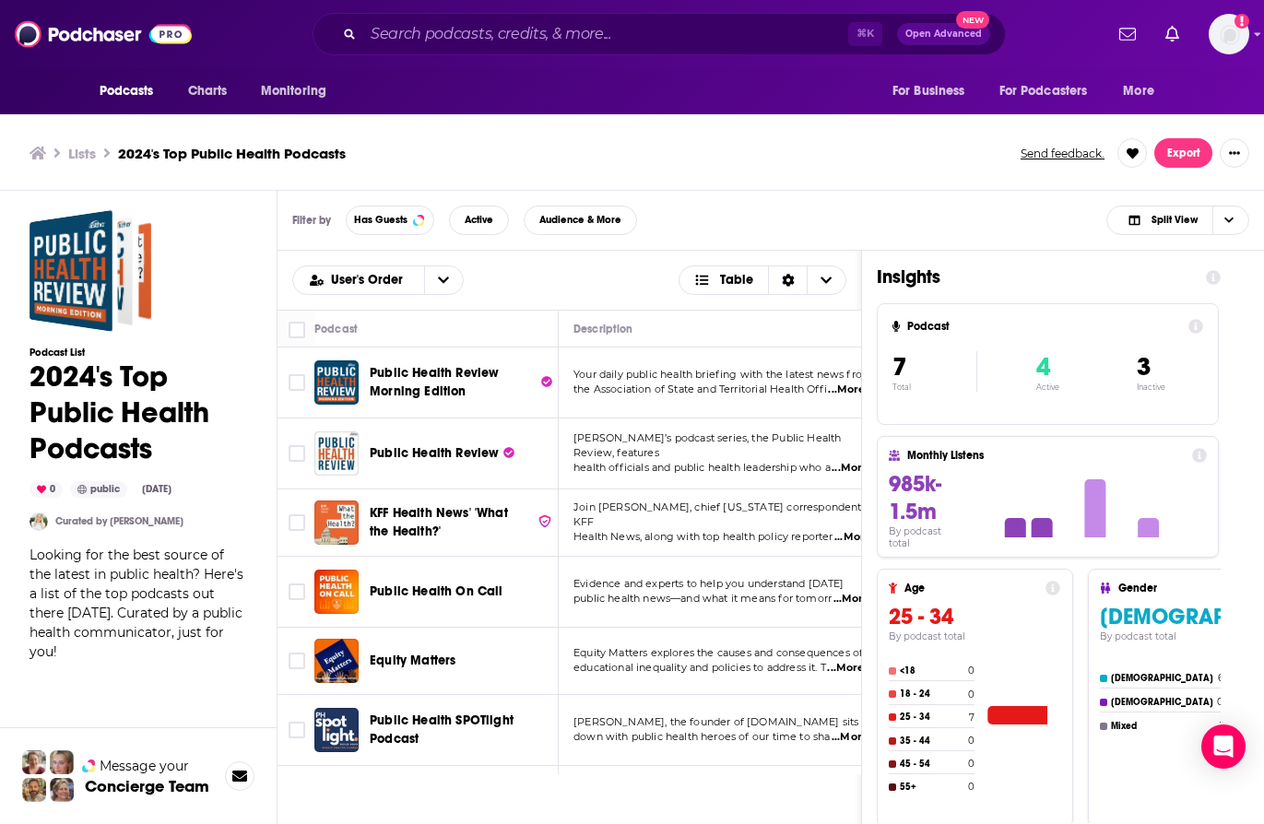
click at [609, 55] on div "Podcasts Charts Monitoring ⌘ K Open Advanced New For Business For Podcasters Mo…" at bounding box center [632, 34] width 1264 height 68
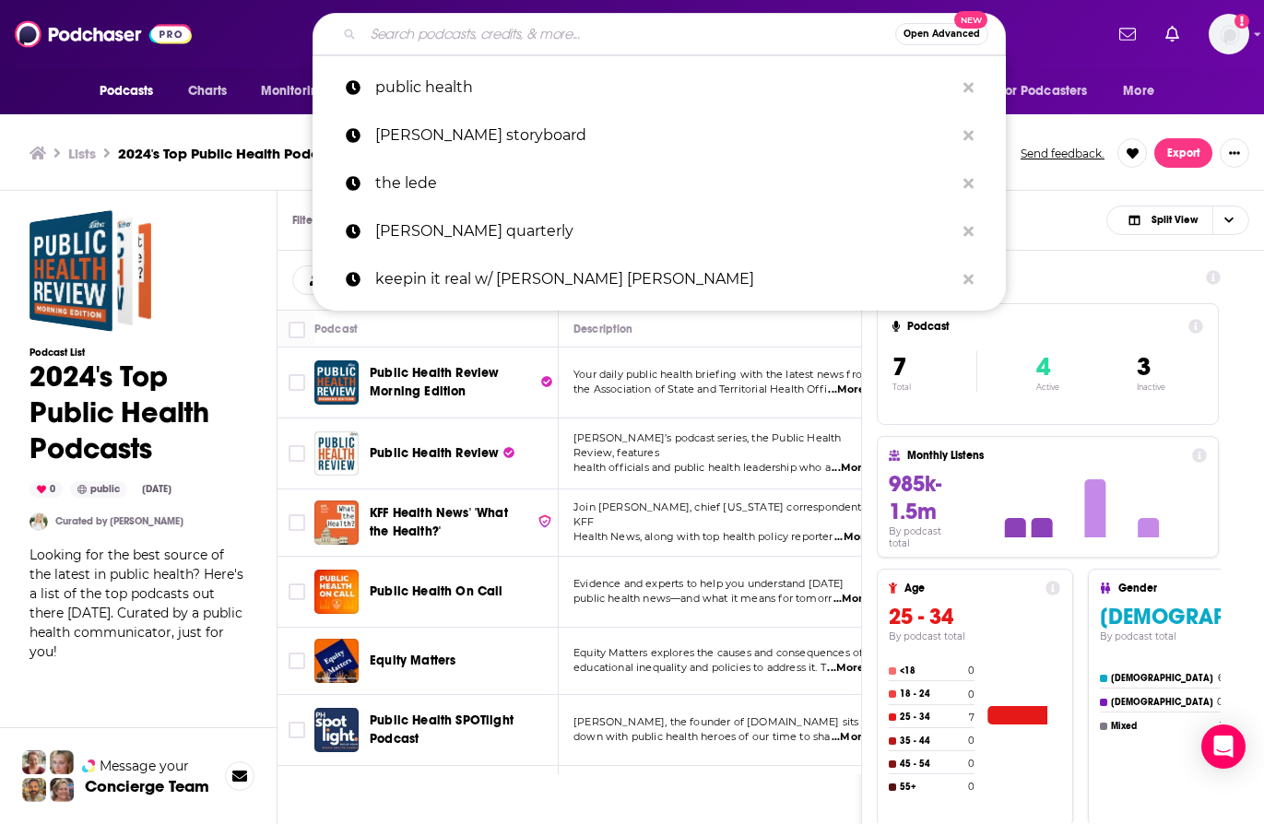
click at [594, 30] on input "Search podcasts, credits, & more..." at bounding box center [629, 34] width 532 height 30
paste input "[PERSON_NAME]"
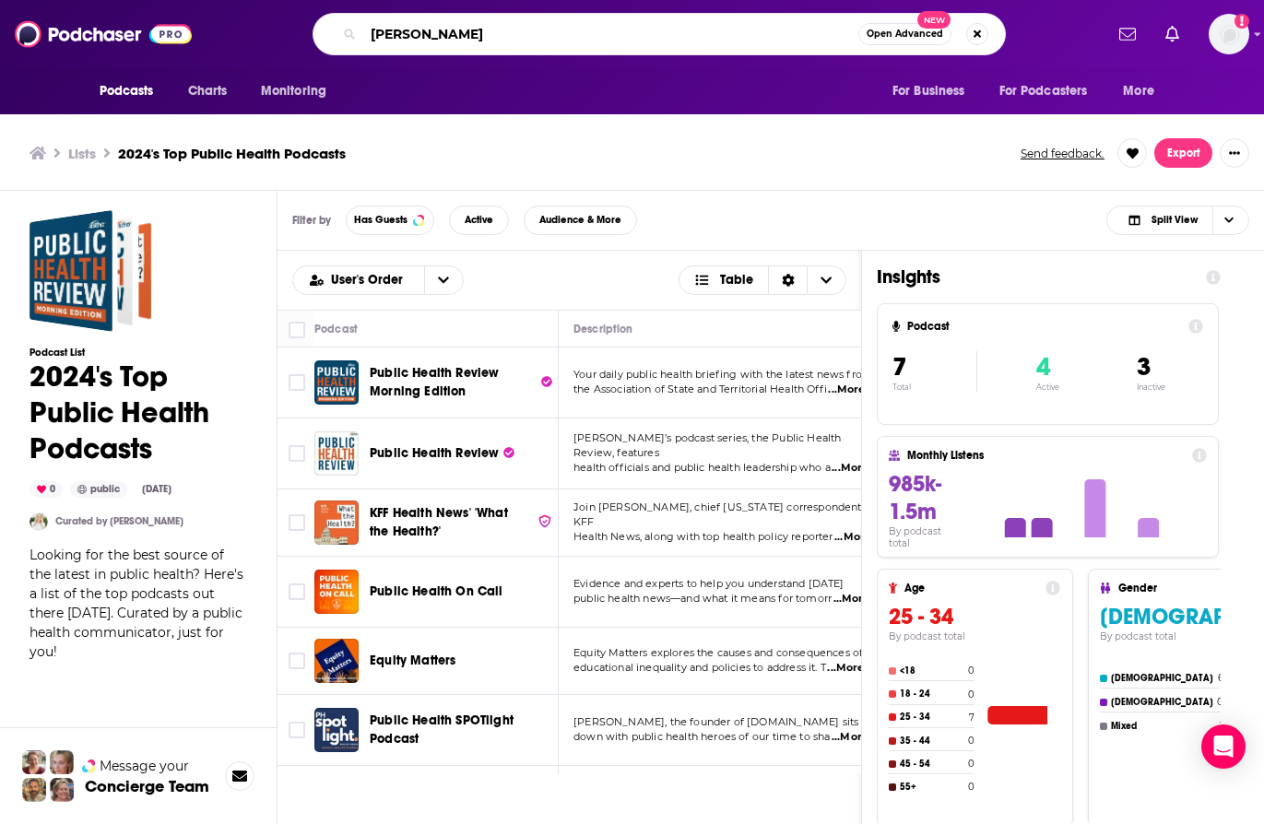
type input "[PERSON_NAME]"
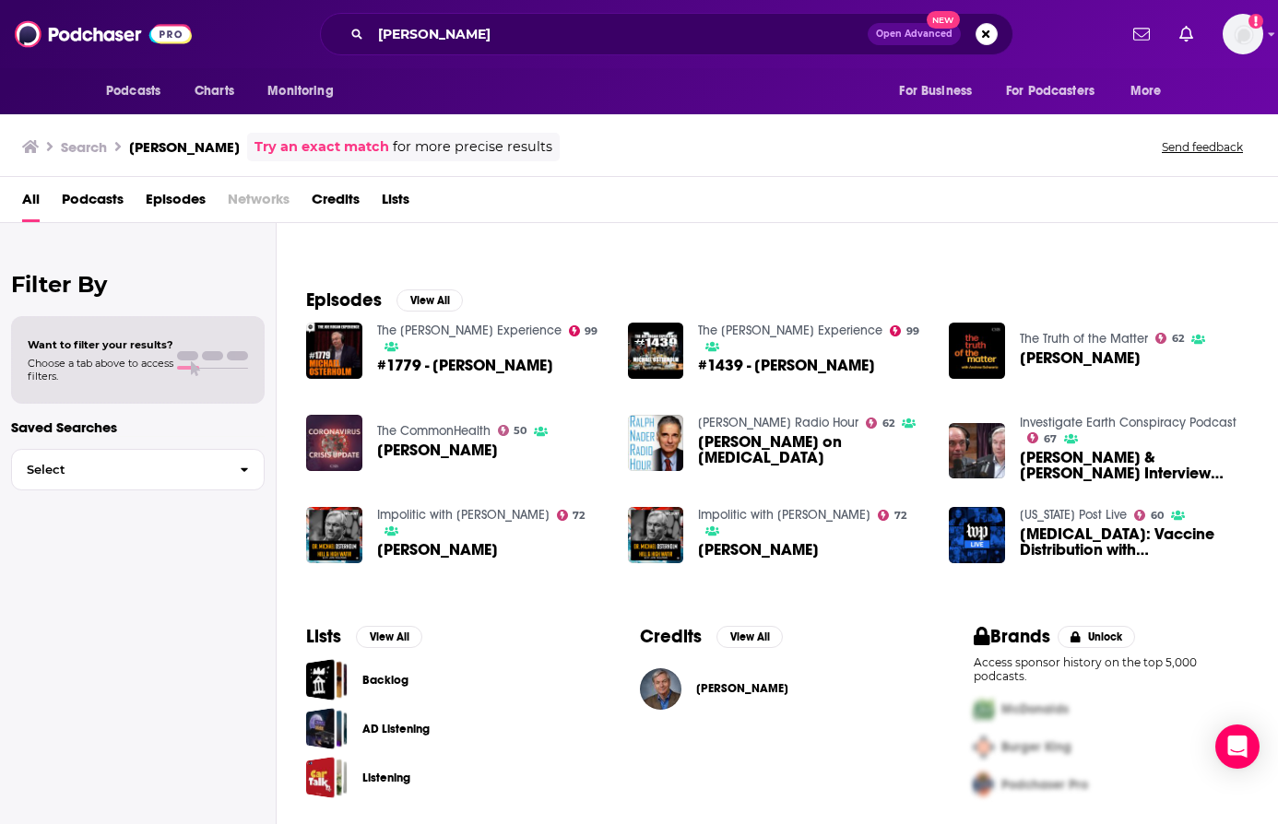
scroll to position [217, 0]
click at [806, 511] on link "Impolitic with [PERSON_NAME]" at bounding box center [784, 515] width 172 height 16
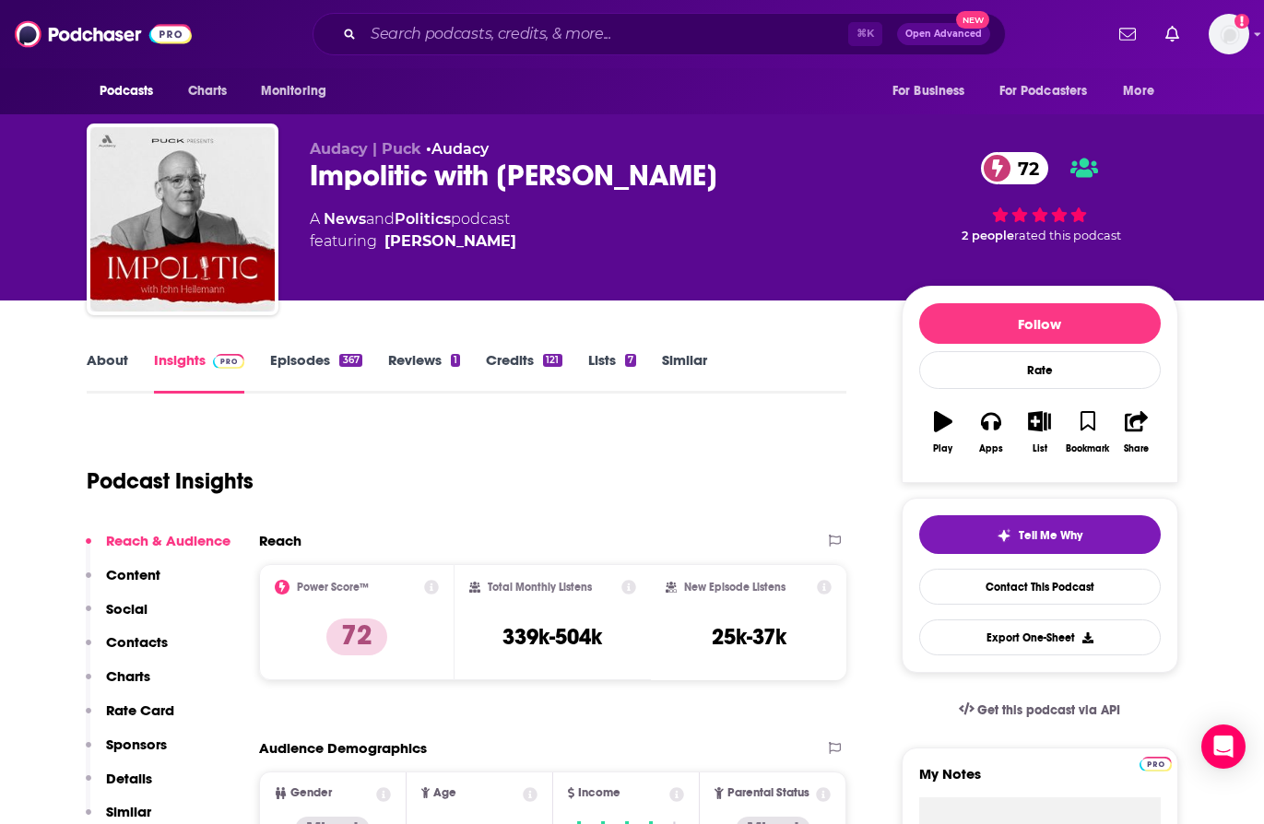
drag, startPoint x: 762, startPoint y: 178, endPoint x: 302, endPoint y: 148, distance: 461.1
click at [302, 148] on div "Audacy | Puck • Audacy Impolitic with [PERSON_NAME] 72 A News and Politics podc…" at bounding box center [633, 223] width 1092 height 199
copy div "Audacy | Puck • Audacy Impolitic with [PERSON_NAME]"
click at [101, 359] on link "About" at bounding box center [107, 372] width 41 height 42
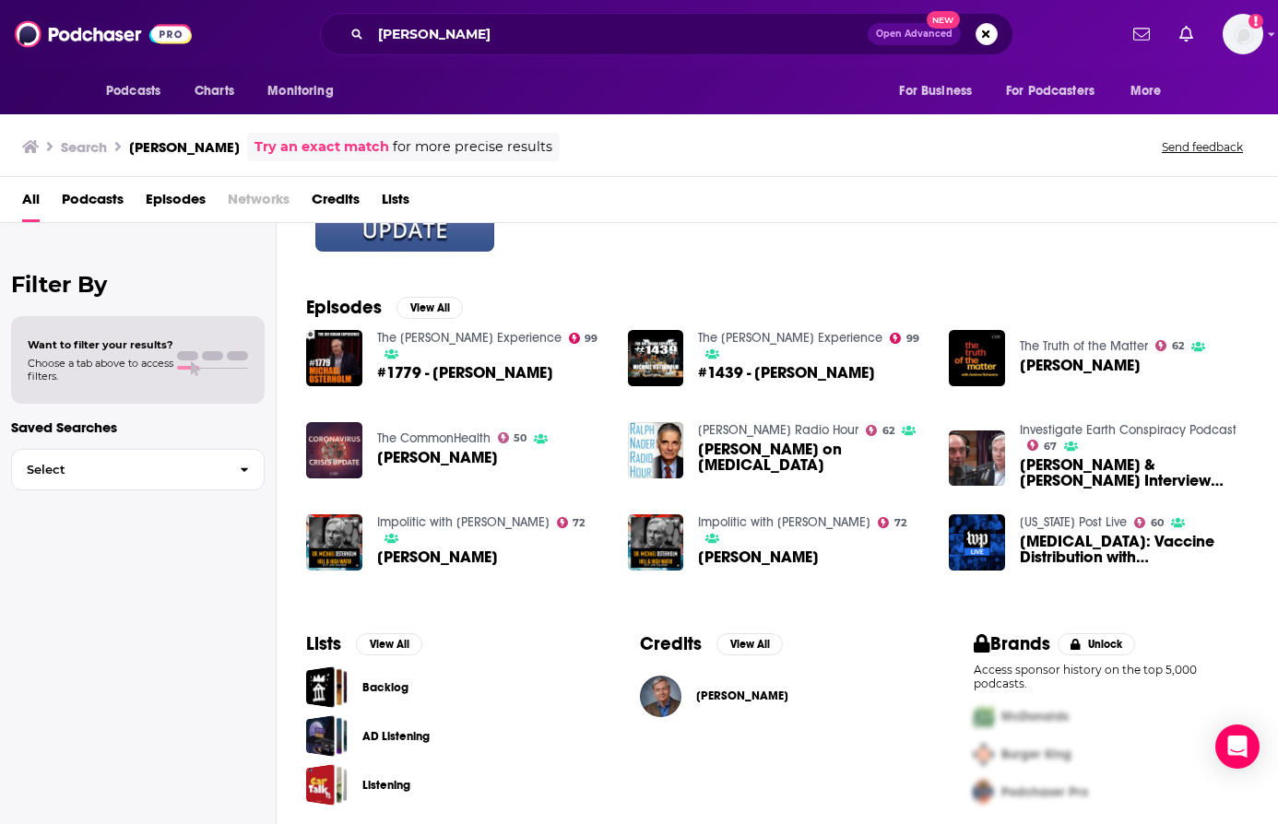
scroll to position [211, 0]
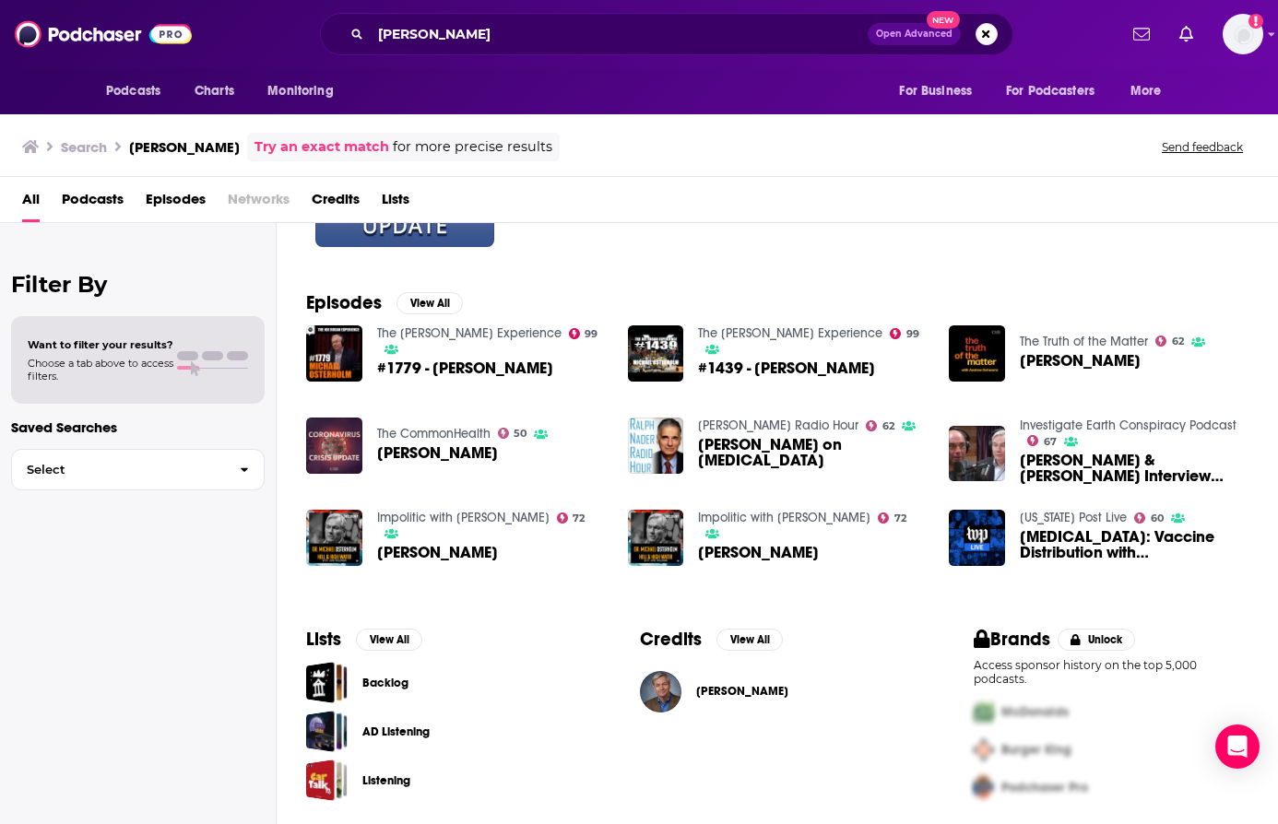
click at [666, 443] on img "Dr. Michael Osterholm on Covid-19" at bounding box center [656, 446] width 56 height 56
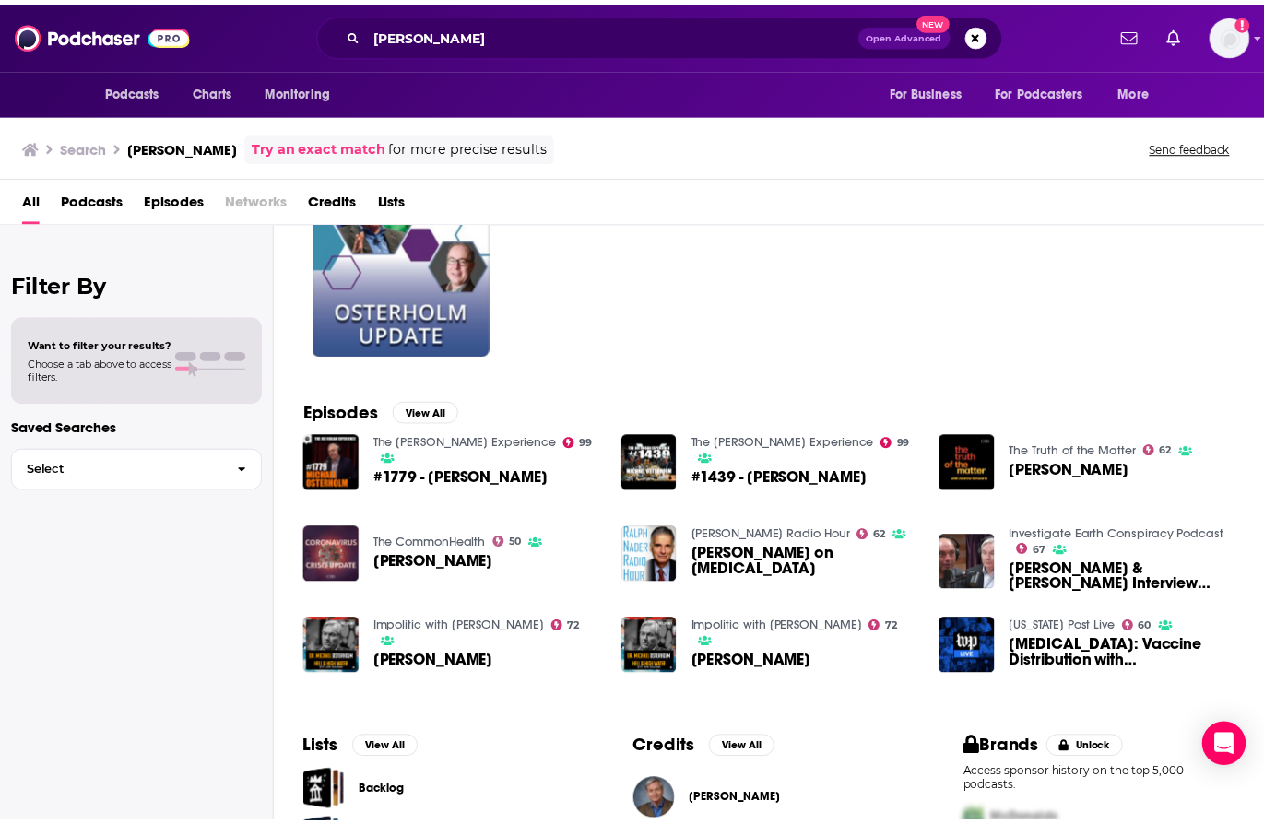
scroll to position [101, 0]
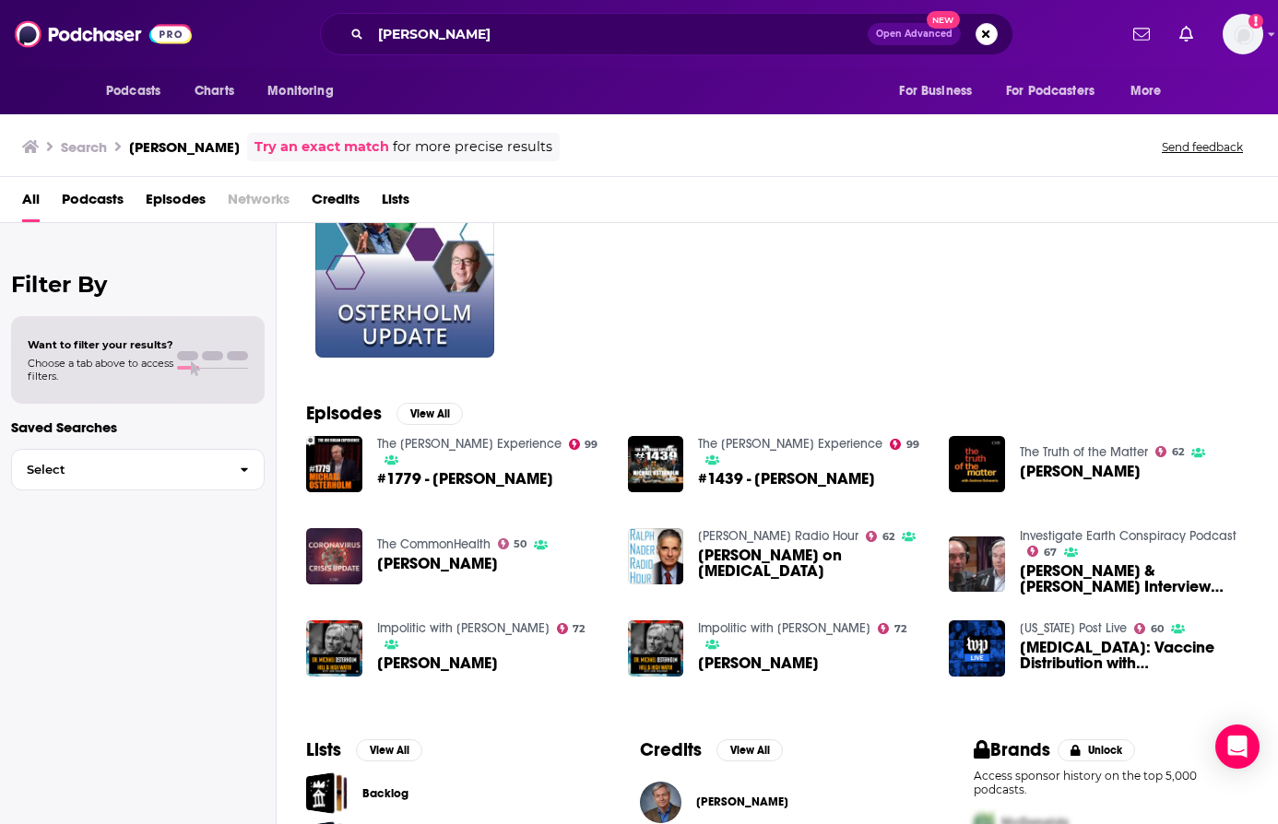
click at [976, 460] on img "Dr. Michael Osterholm" at bounding box center [977, 464] width 56 height 56
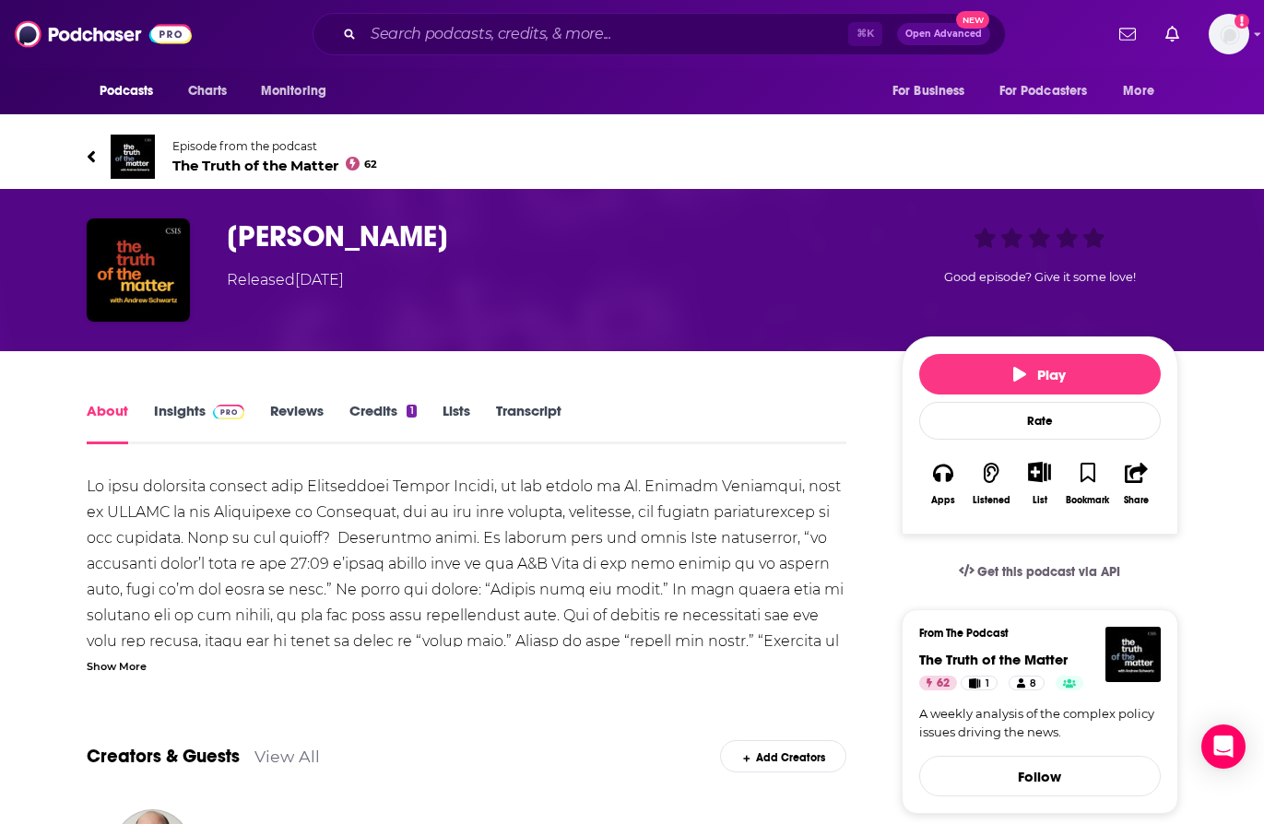
click at [149, 271] on img "Dr. Michael Osterholm" at bounding box center [138, 270] width 103 height 103
click at [287, 251] on h1 "[PERSON_NAME]" at bounding box center [549, 237] width 645 height 36
click at [175, 401] on div "About Insights Reviews Credits 1 Lists Transcript" at bounding box center [467, 421] width 761 height 45
click at [167, 411] on link "Insights" at bounding box center [199, 423] width 91 height 42
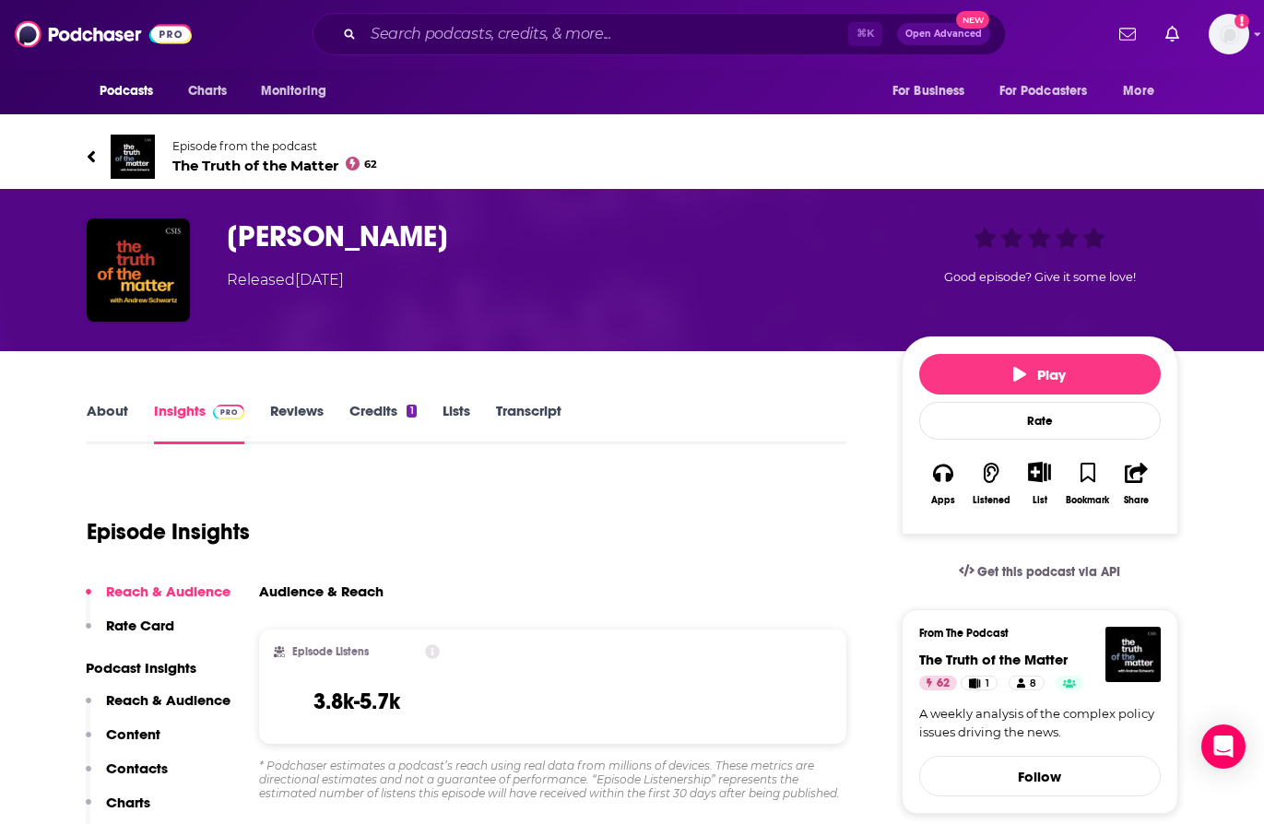
click at [145, 145] on img at bounding box center [133, 157] width 44 height 44
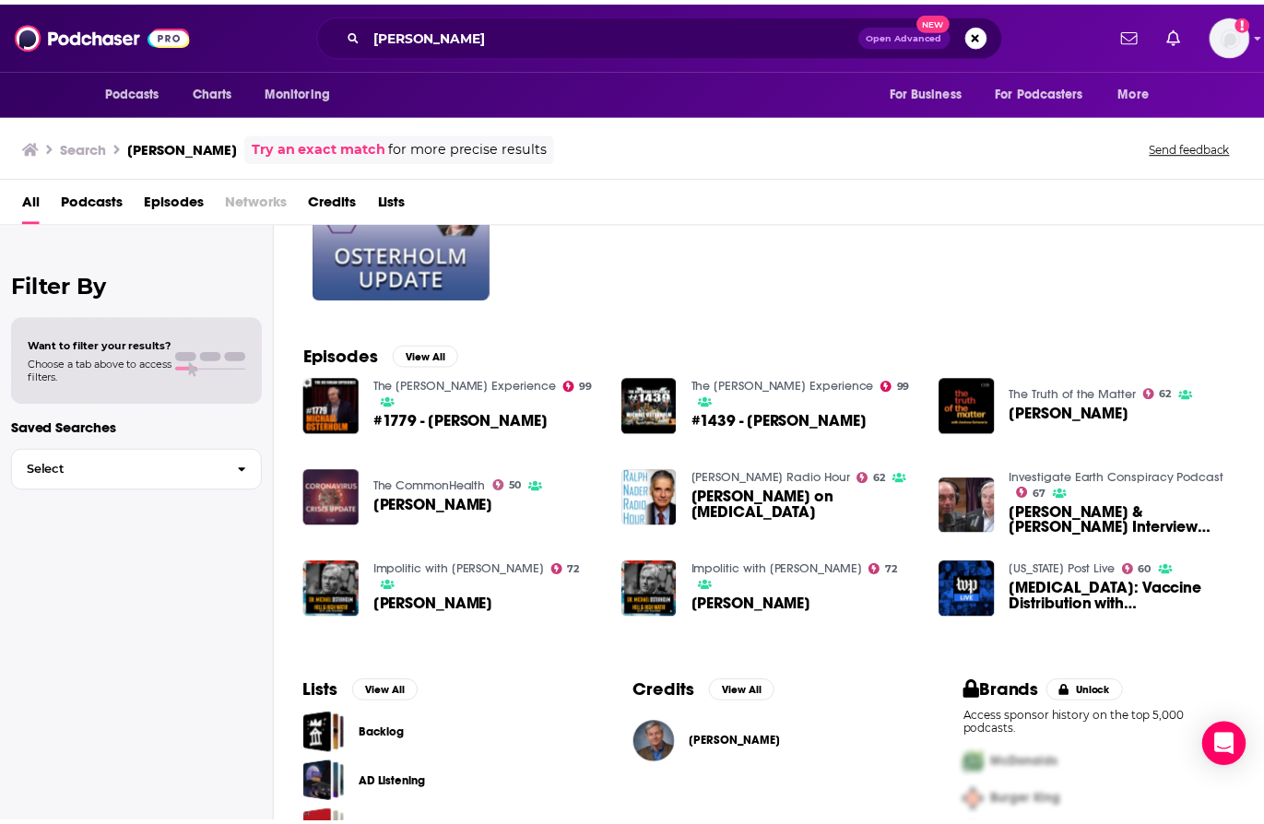
scroll to position [169, 0]
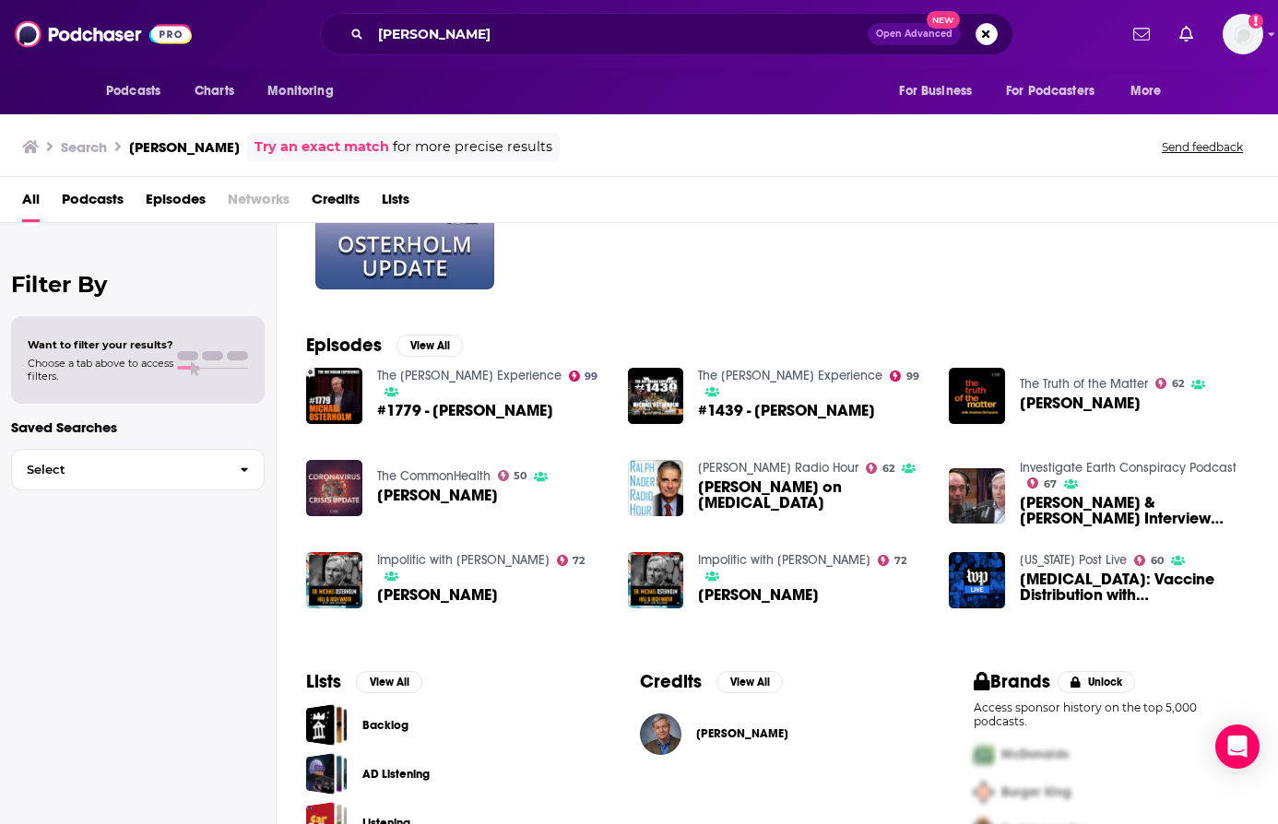
click at [985, 571] on img "Coronavirus: Vaccine Distribution with Michael Osterholm" at bounding box center [977, 580] width 56 height 56
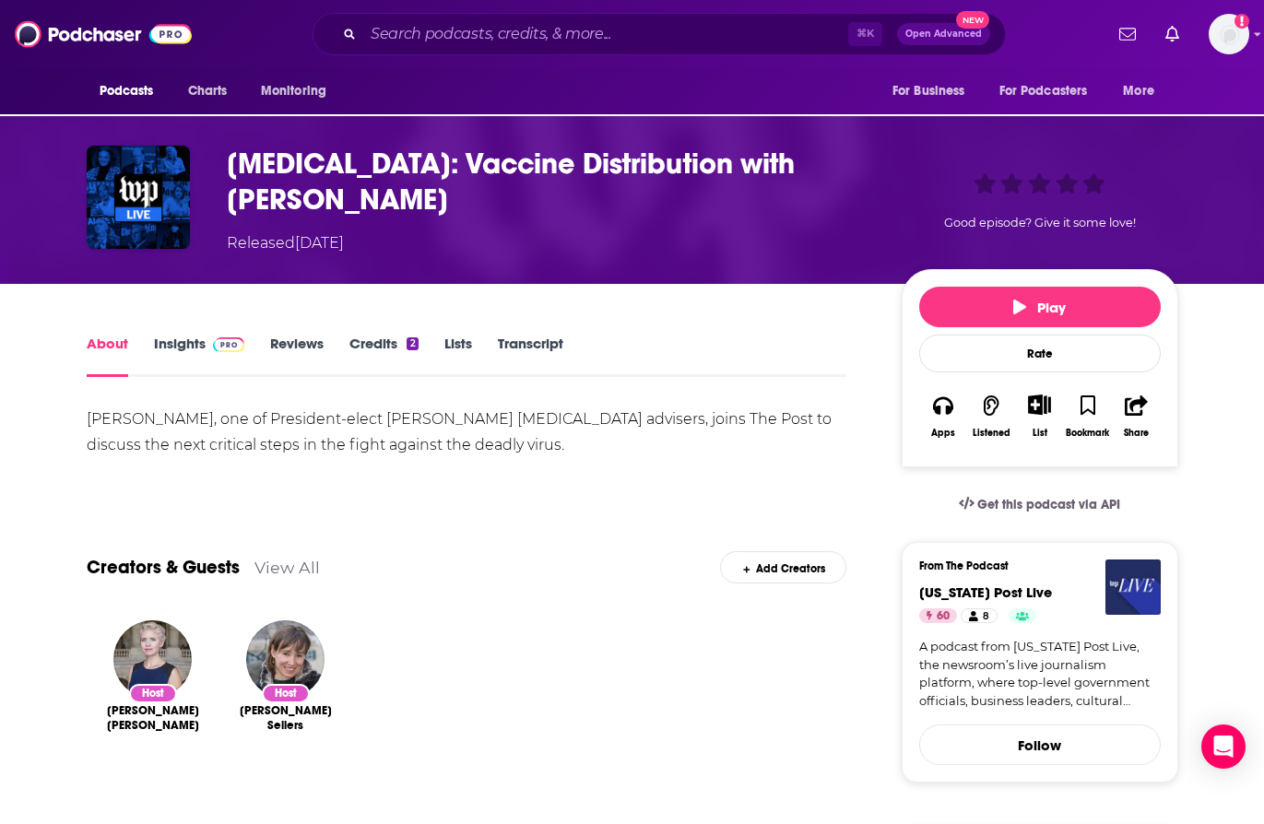
scroll to position [6, 0]
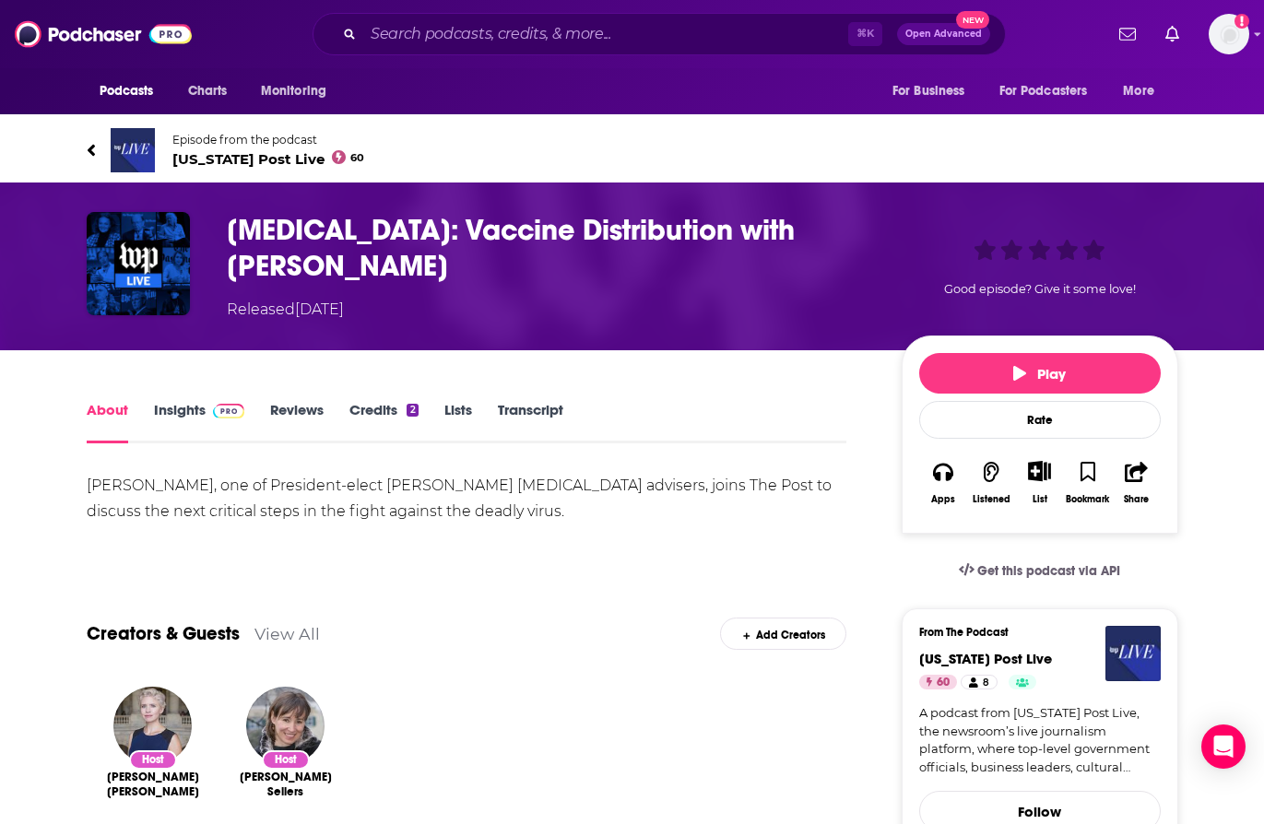
click at [138, 142] on img at bounding box center [133, 150] width 44 height 44
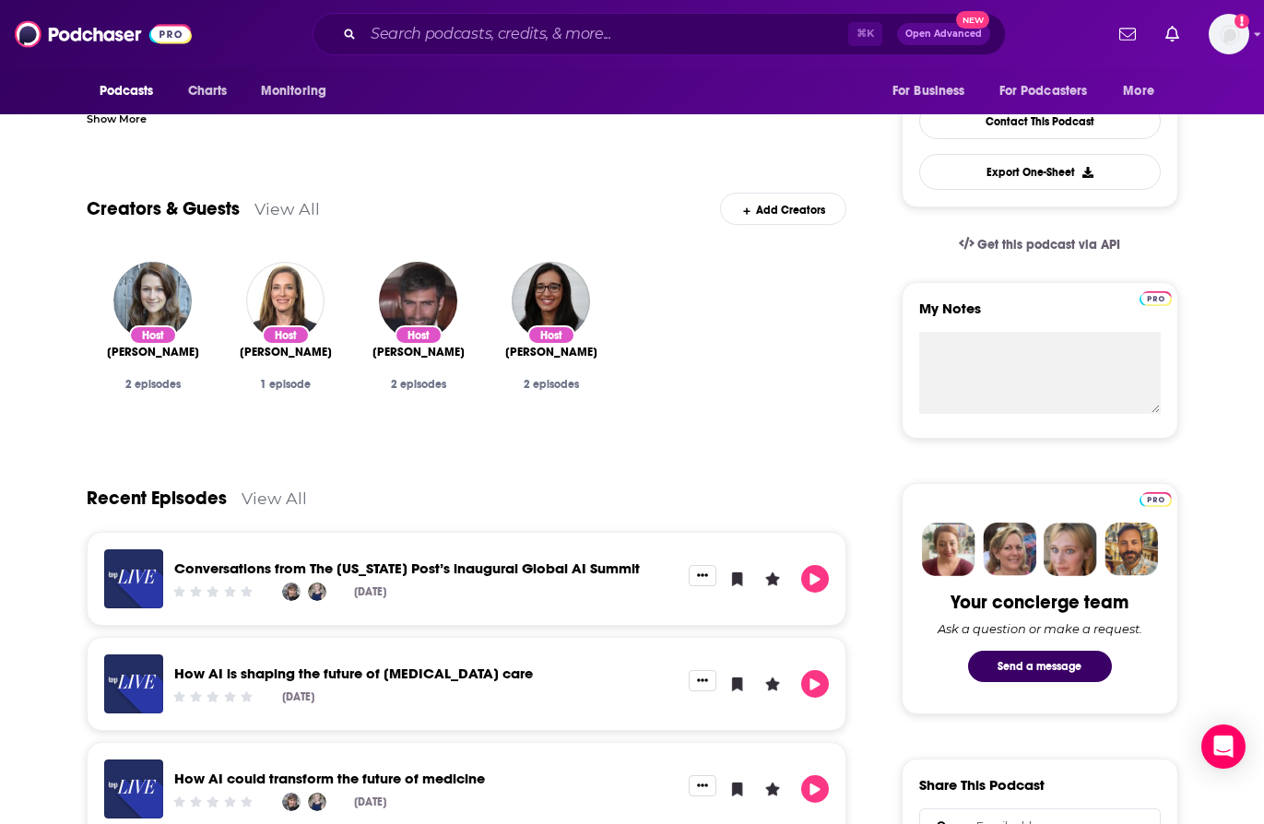
scroll to position [467, 0]
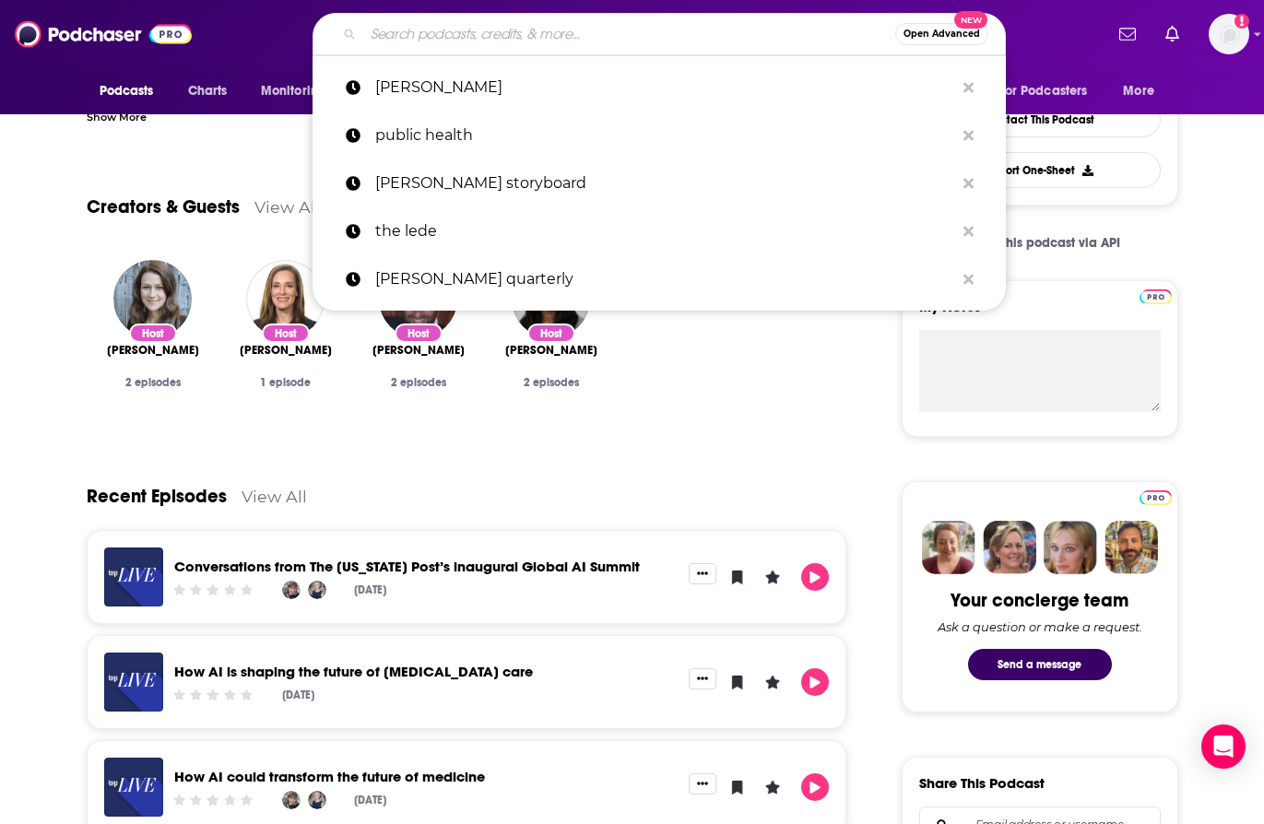
click at [528, 45] on input "Search podcasts, credits, & more..." at bounding box center [629, 34] width 532 height 30
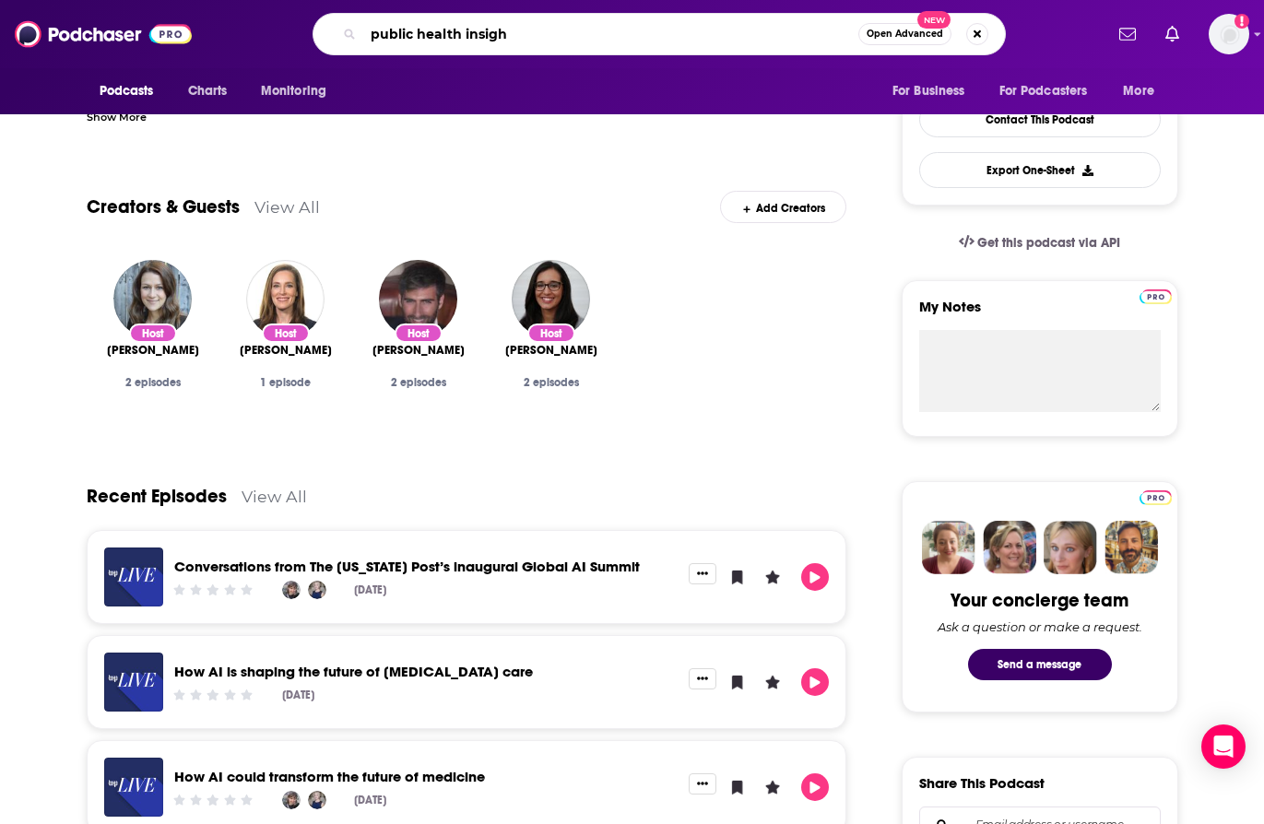
type input "public health insight"
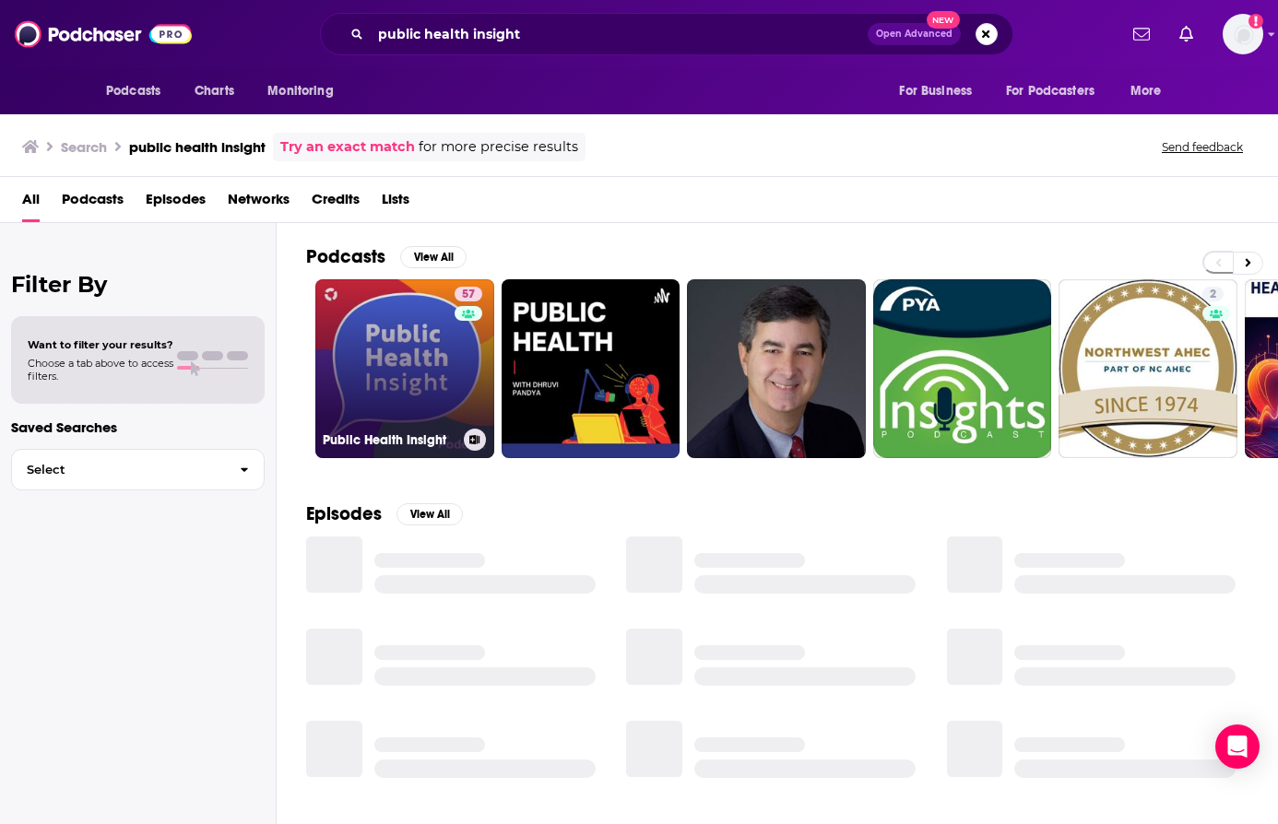
click at [442, 365] on link "57 Public Health Insight" at bounding box center [404, 368] width 179 height 179
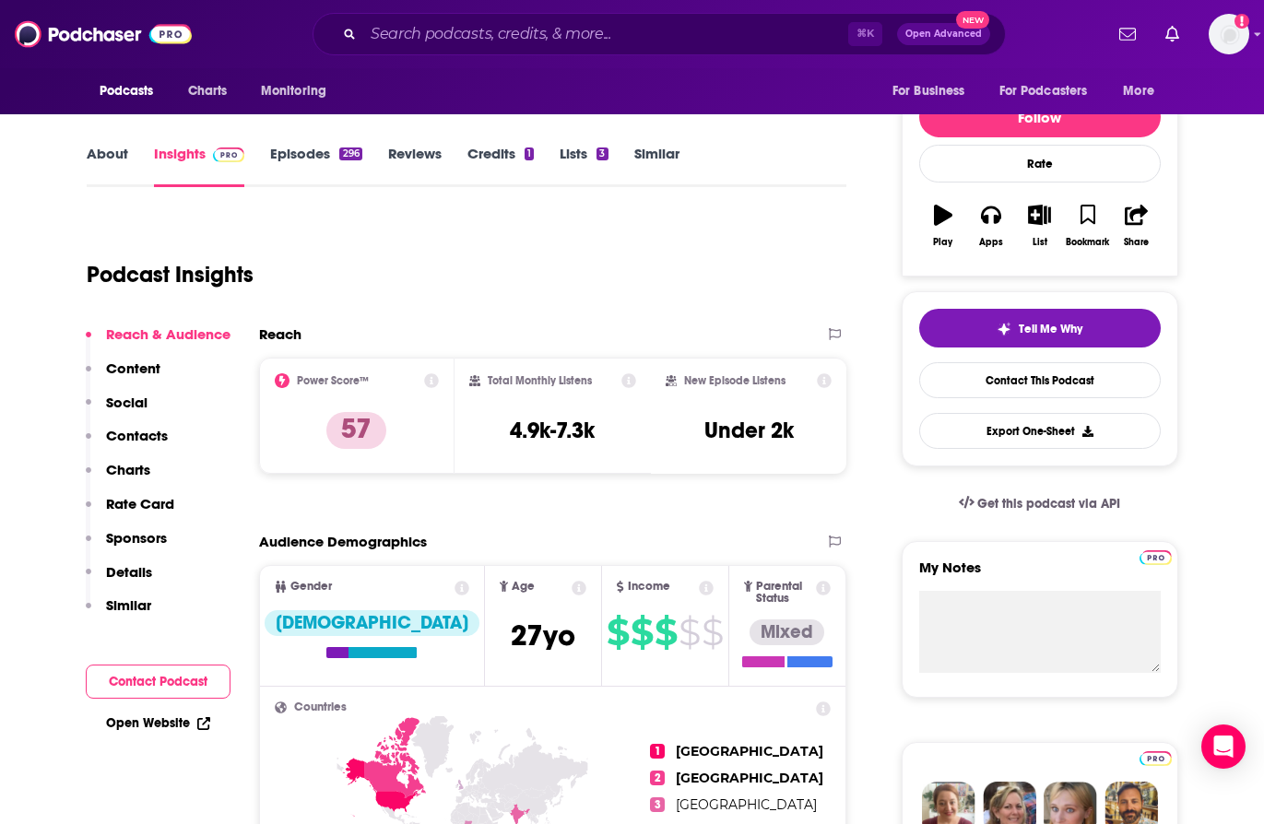
click at [141, 443] on p "Contacts" at bounding box center [137, 436] width 62 height 18
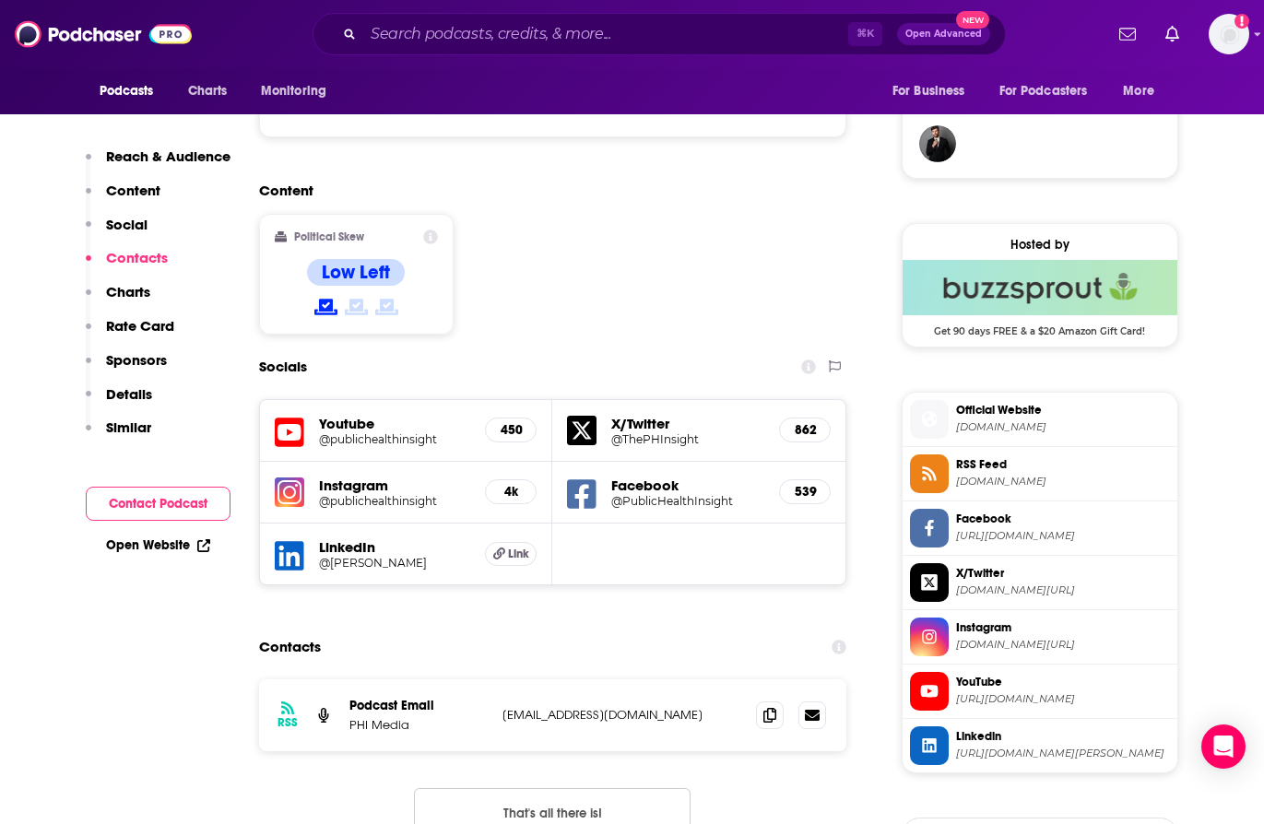
scroll to position [1642, 0]
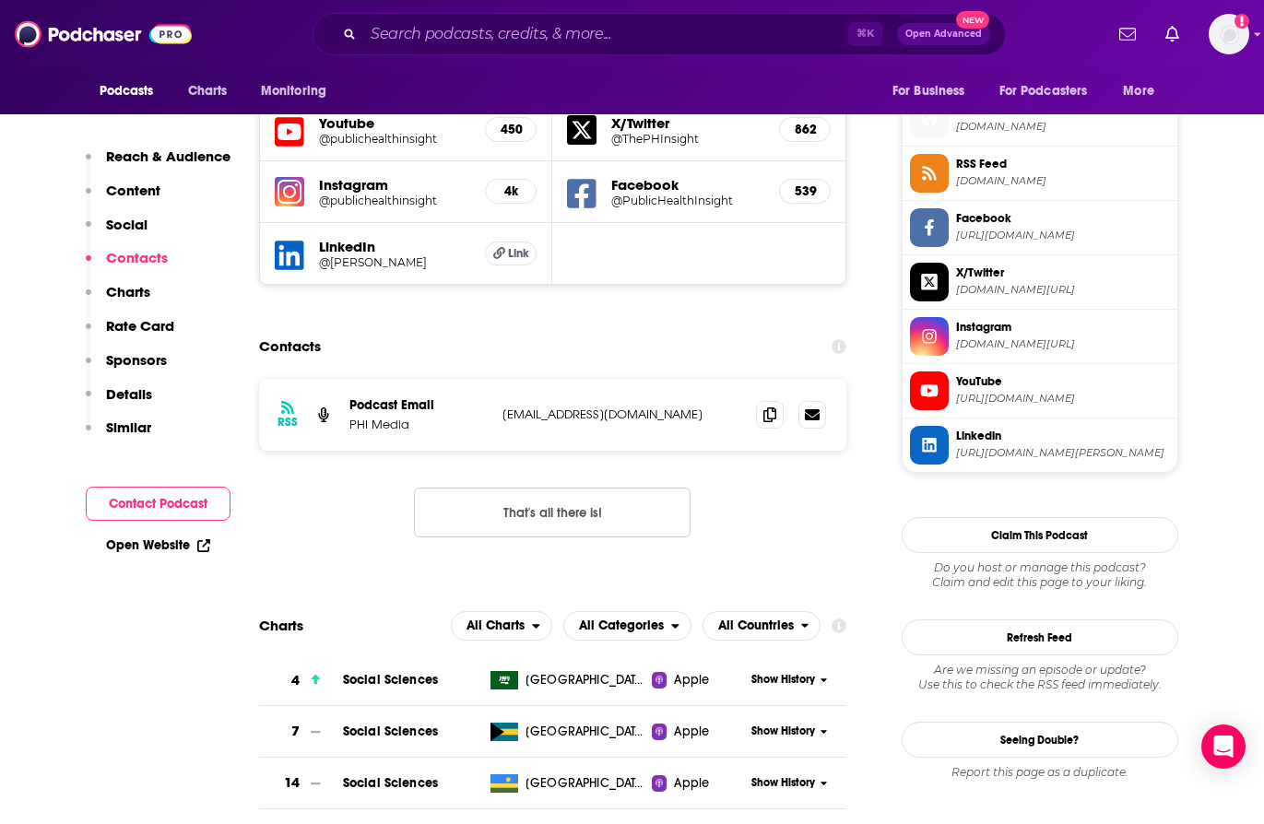
drag, startPoint x: 715, startPoint y: 345, endPoint x: 493, endPoint y: 347, distance: 221.3
click at [493, 379] on div "RSS Podcast Email PHI Media [EMAIL_ADDRESS][DOMAIN_NAME] [EMAIL_ADDRESS][DOMAIN…" at bounding box center [553, 415] width 588 height 72
copy div "[EMAIL_ADDRESS][DOMAIN_NAME]"
